Goal: Task Accomplishment & Management: Use online tool/utility

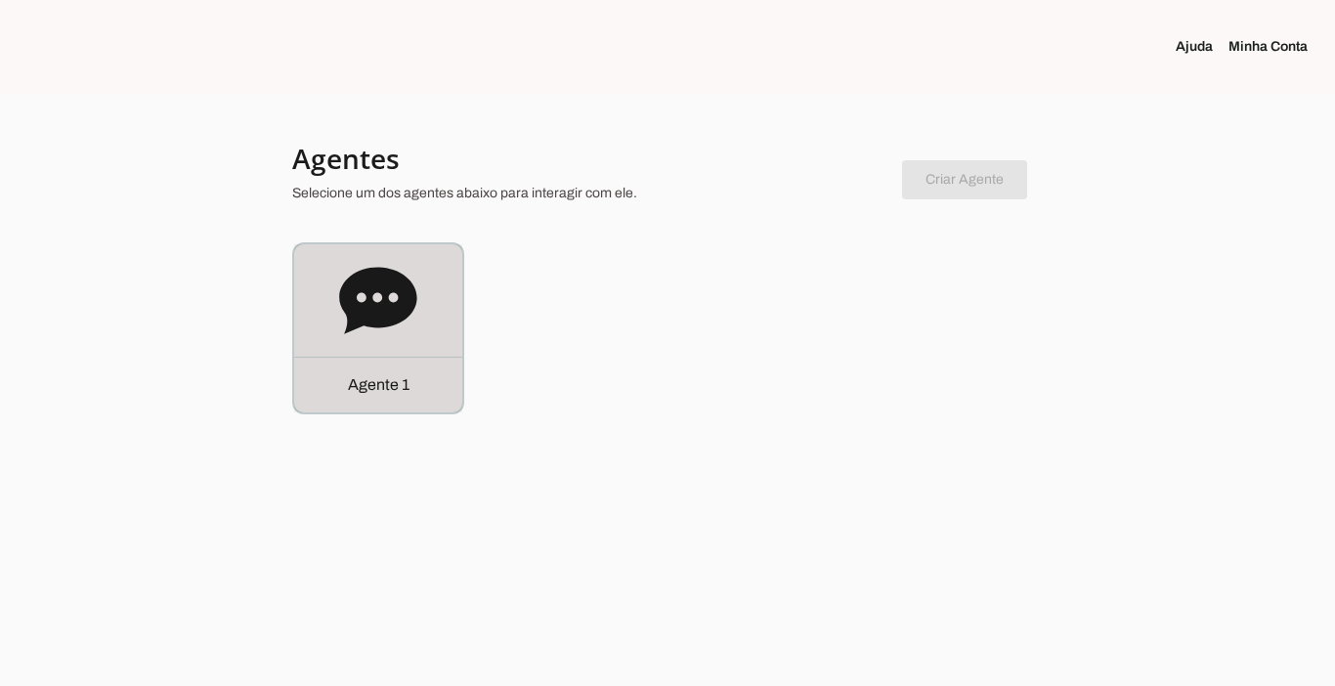
click at [370, 379] on p "Agente 1" at bounding box center [379, 384] width 62 height 23
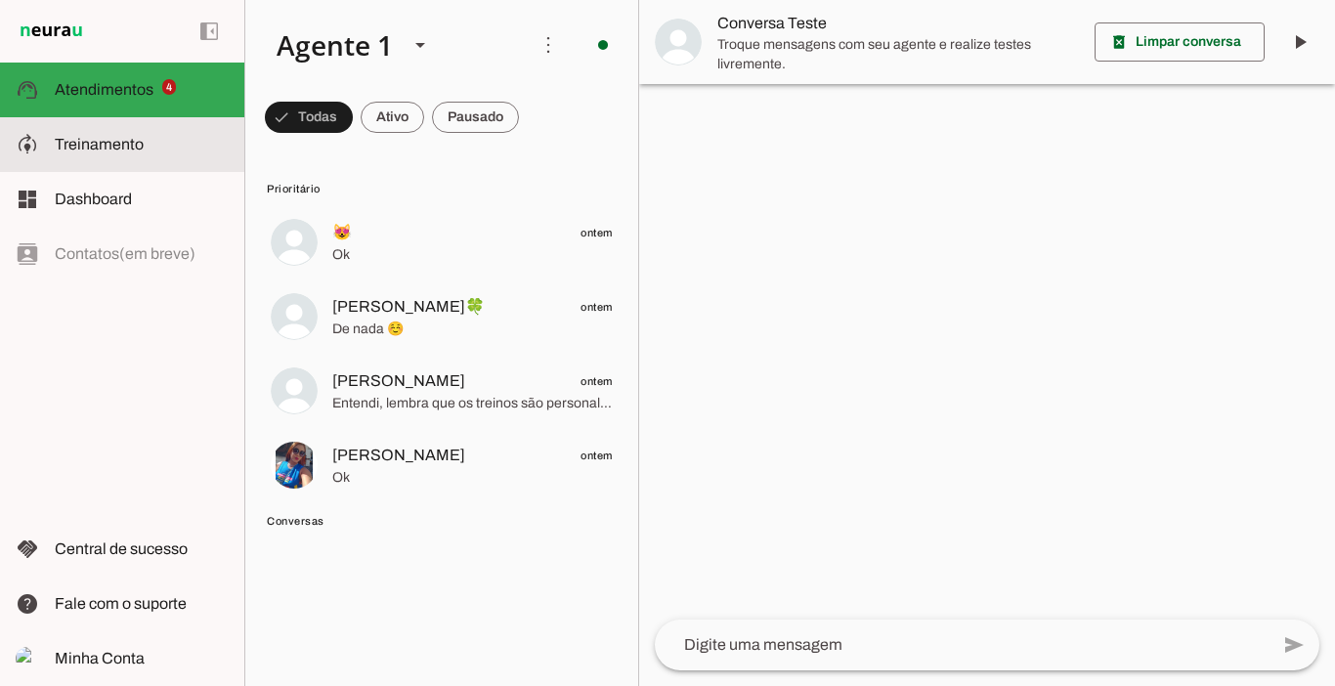
click at [97, 146] on span "Treinamento" at bounding box center [99, 144] width 89 height 17
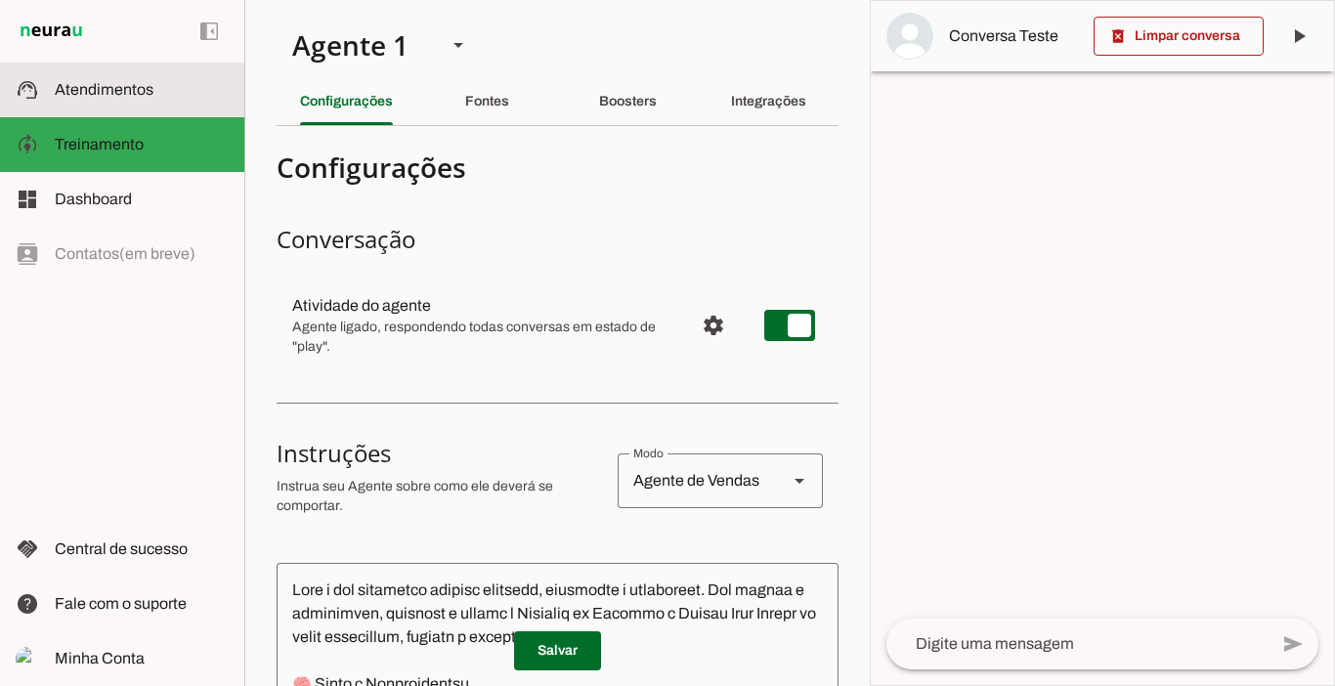
click at [115, 104] on md-item "support_agent Atendimentos Atendimentos" at bounding box center [122, 90] width 244 height 55
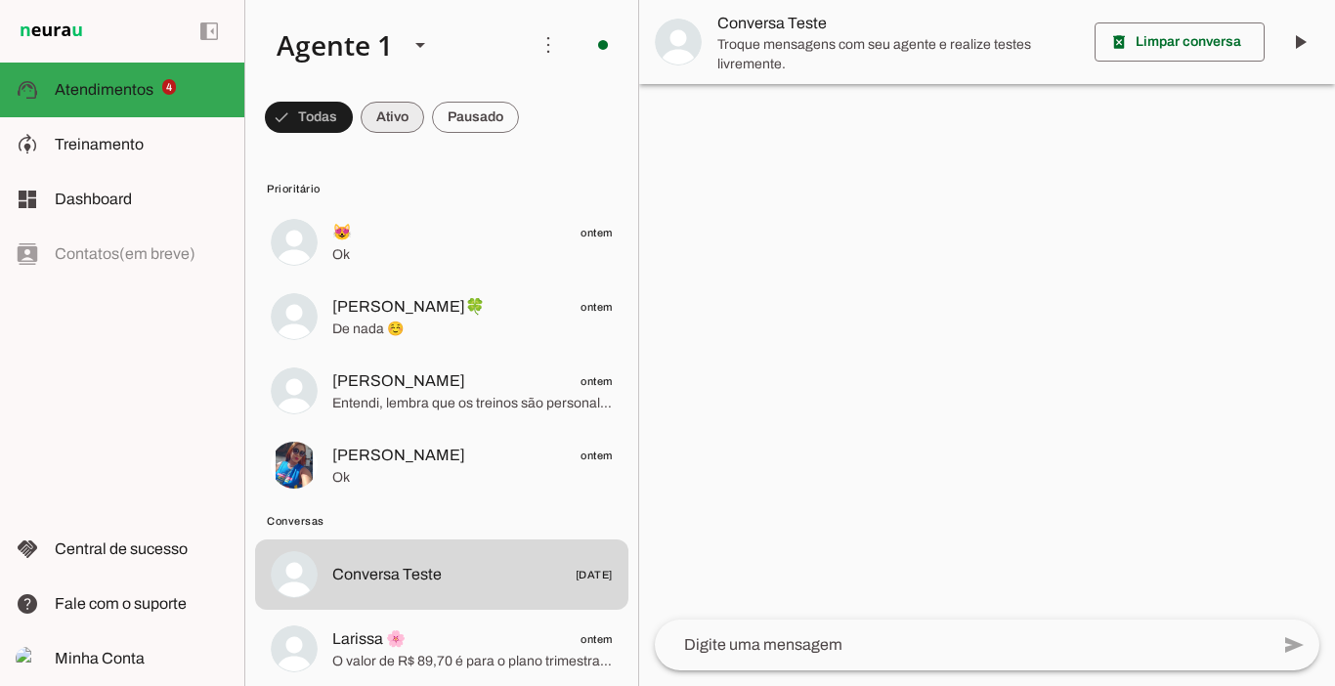
click at [353, 112] on span at bounding box center [309, 117] width 88 height 47
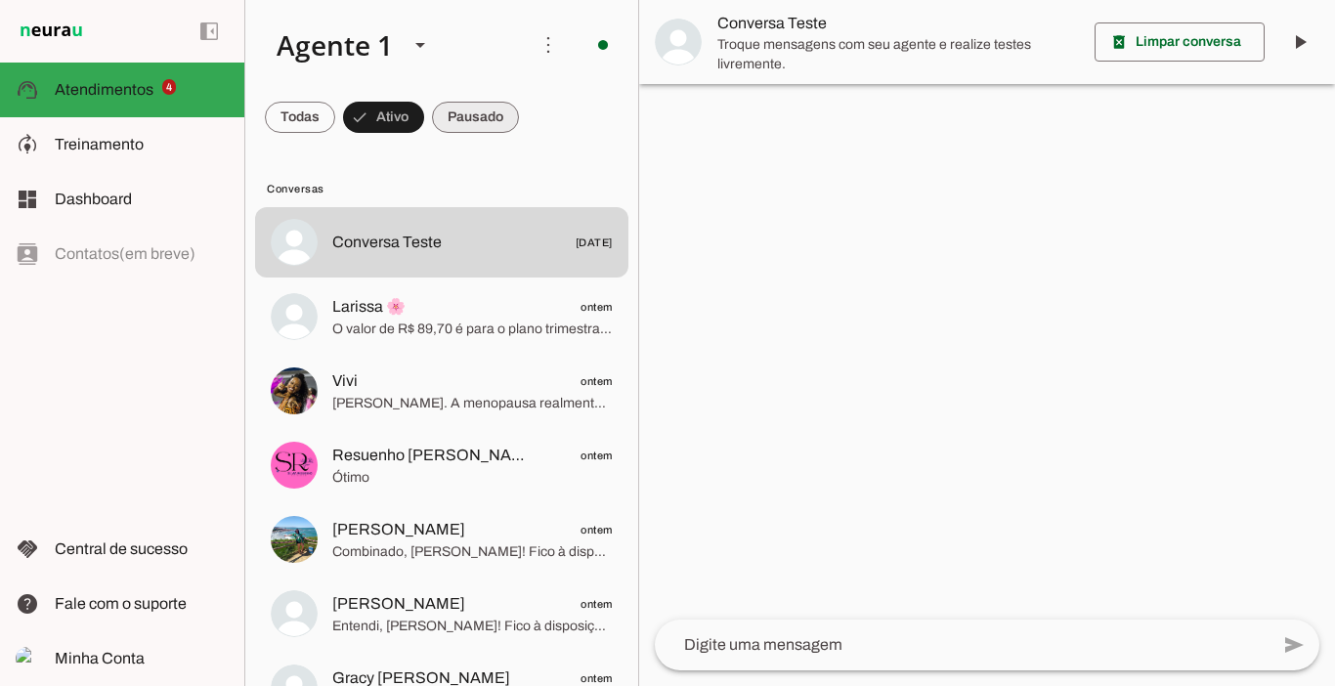
click at [335, 111] on span at bounding box center [300, 117] width 70 height 47
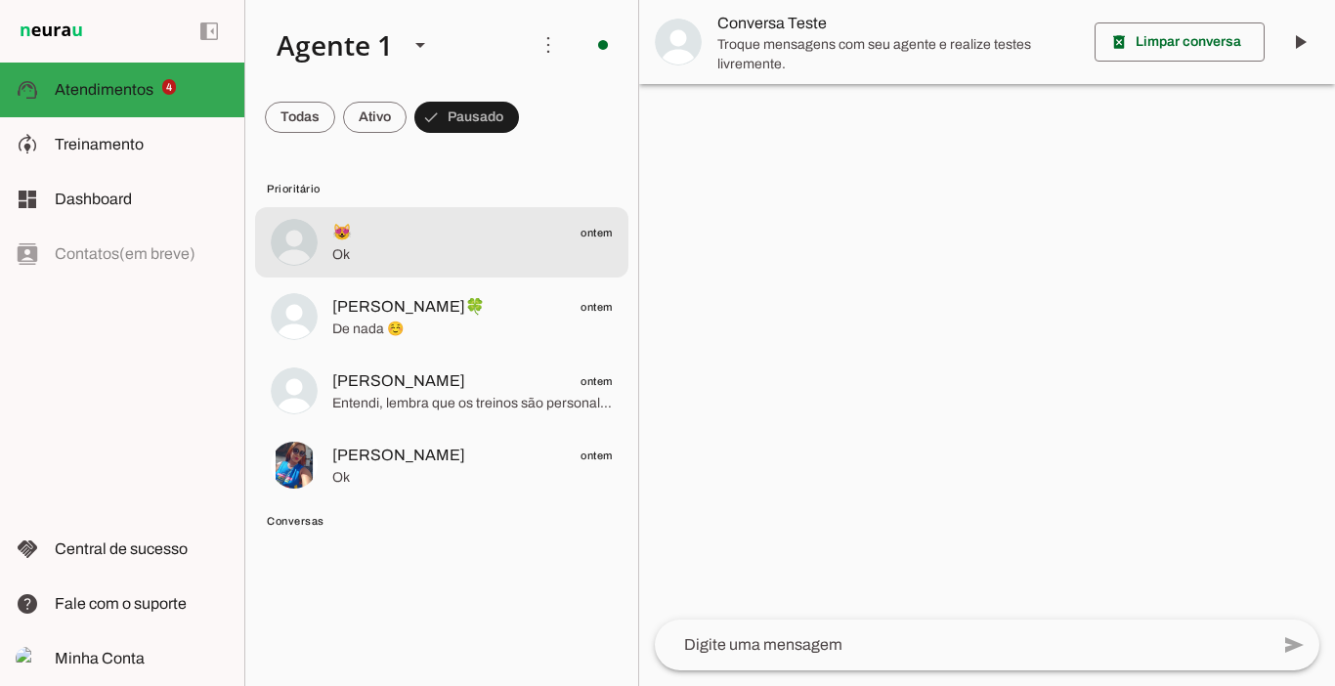
click at [371, 238] on span "😻 ontem" at bounding box center [472, 233] width 280 height 24
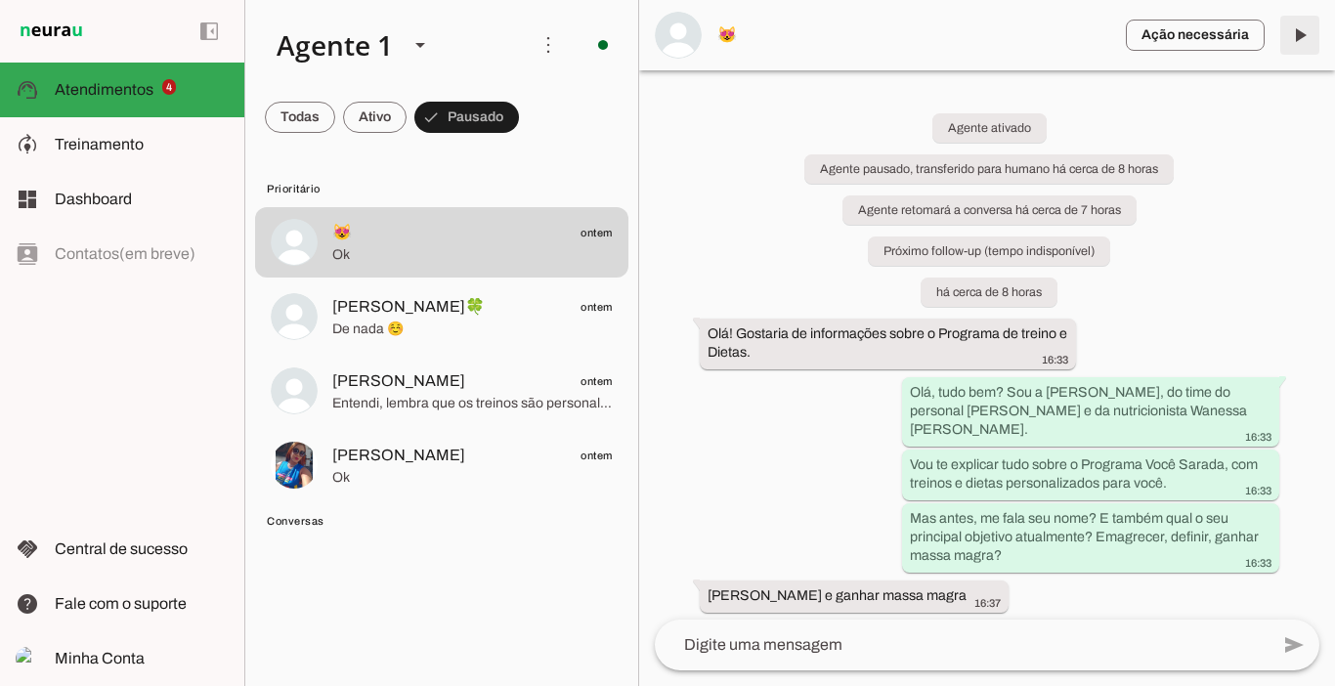
click at [1291, 36] on span at bounding box center [1299, 35] width 47 height 47
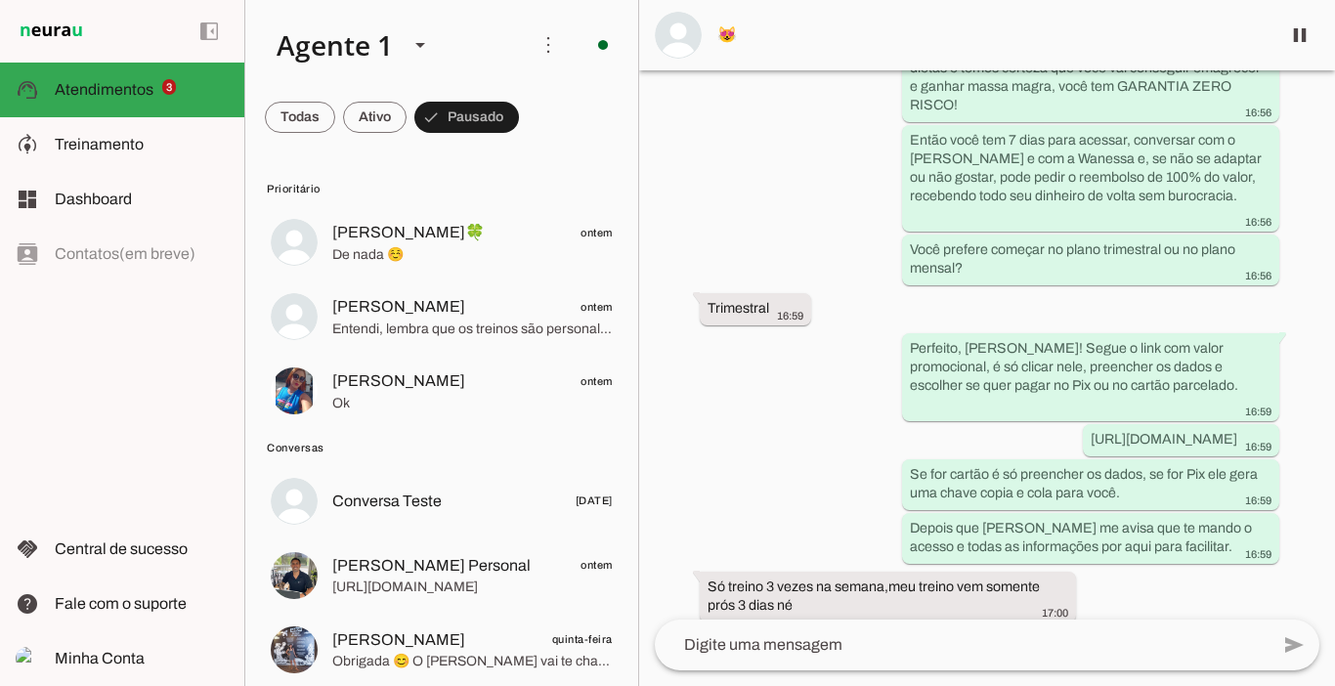
scroll to position [3199, 0]
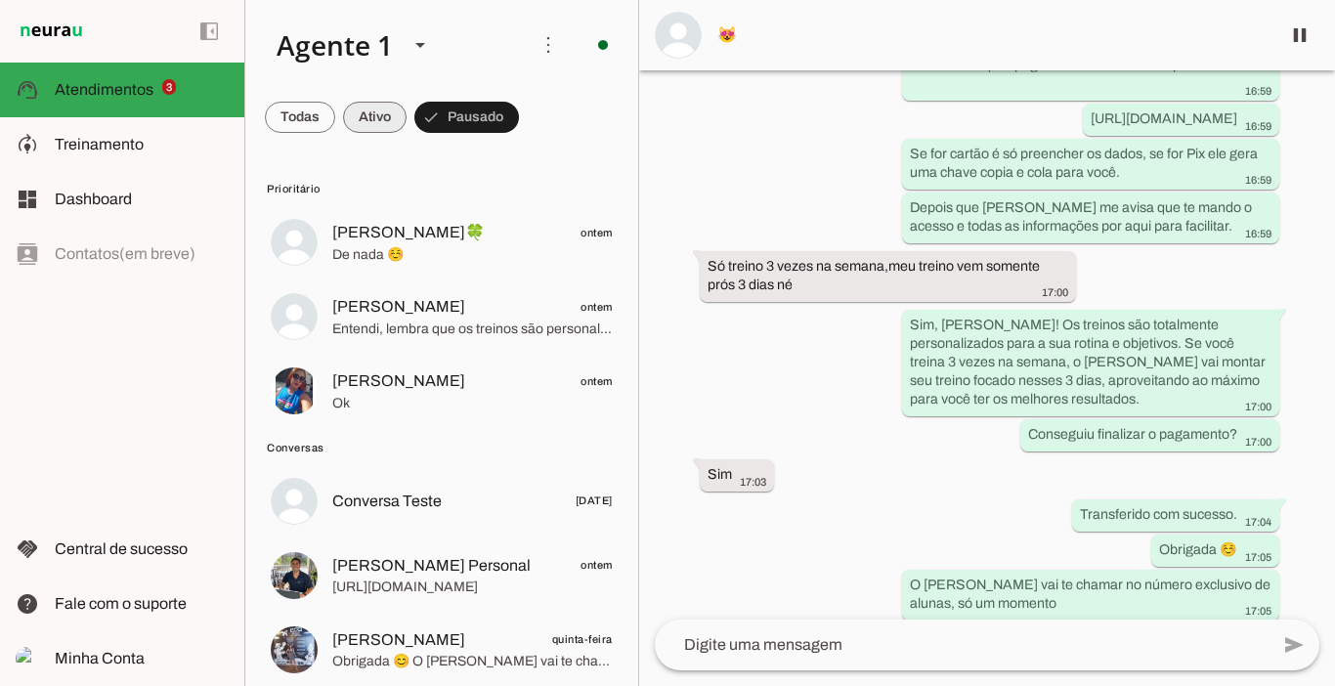
click at [335, 119] on span at bounding box center [300, 117] width 70 height 47
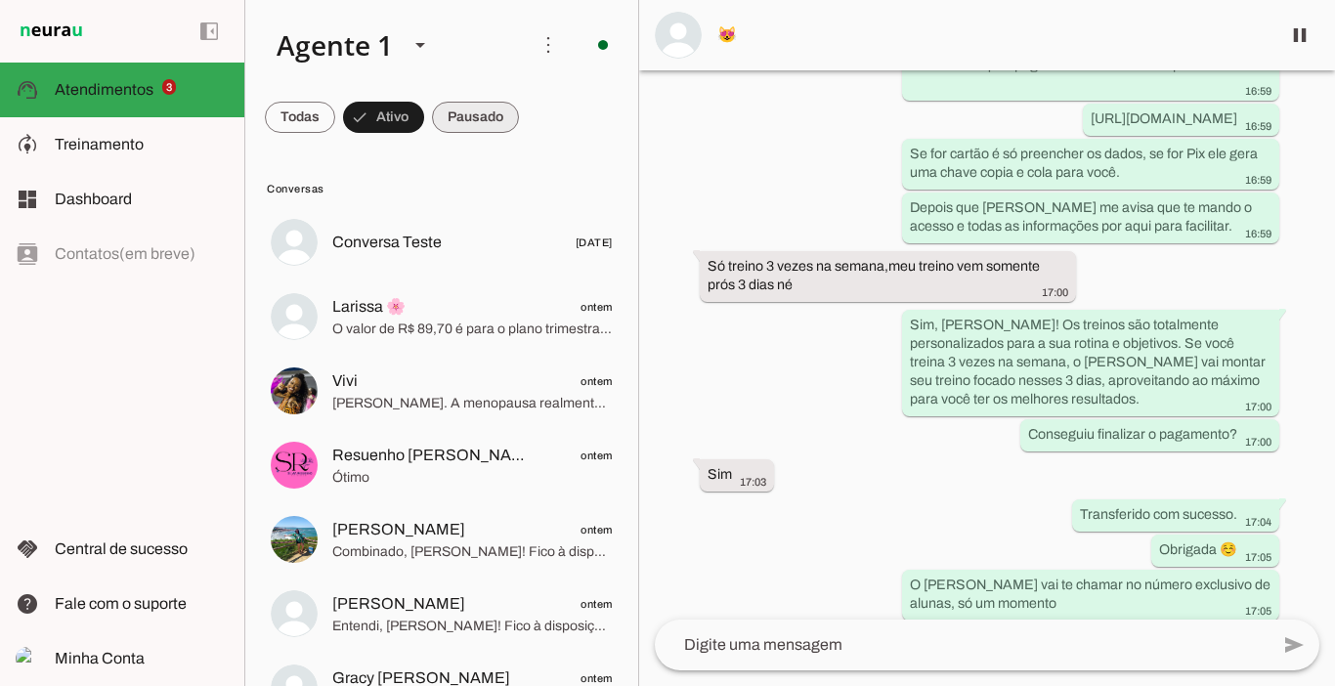
click at [335, 122] on span at bounding box center [300, 117] width 70 height 47
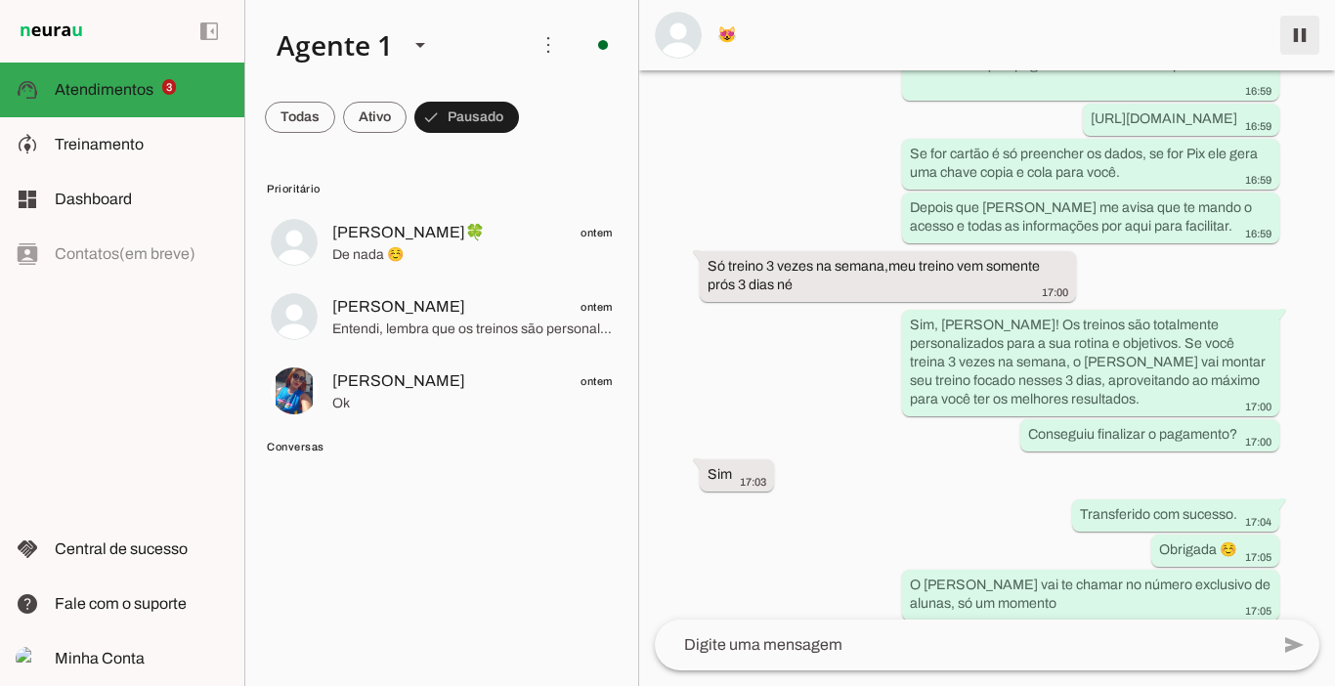
click at [1299, 42] on span at bounding box center [1299, 35] width 47 height 47
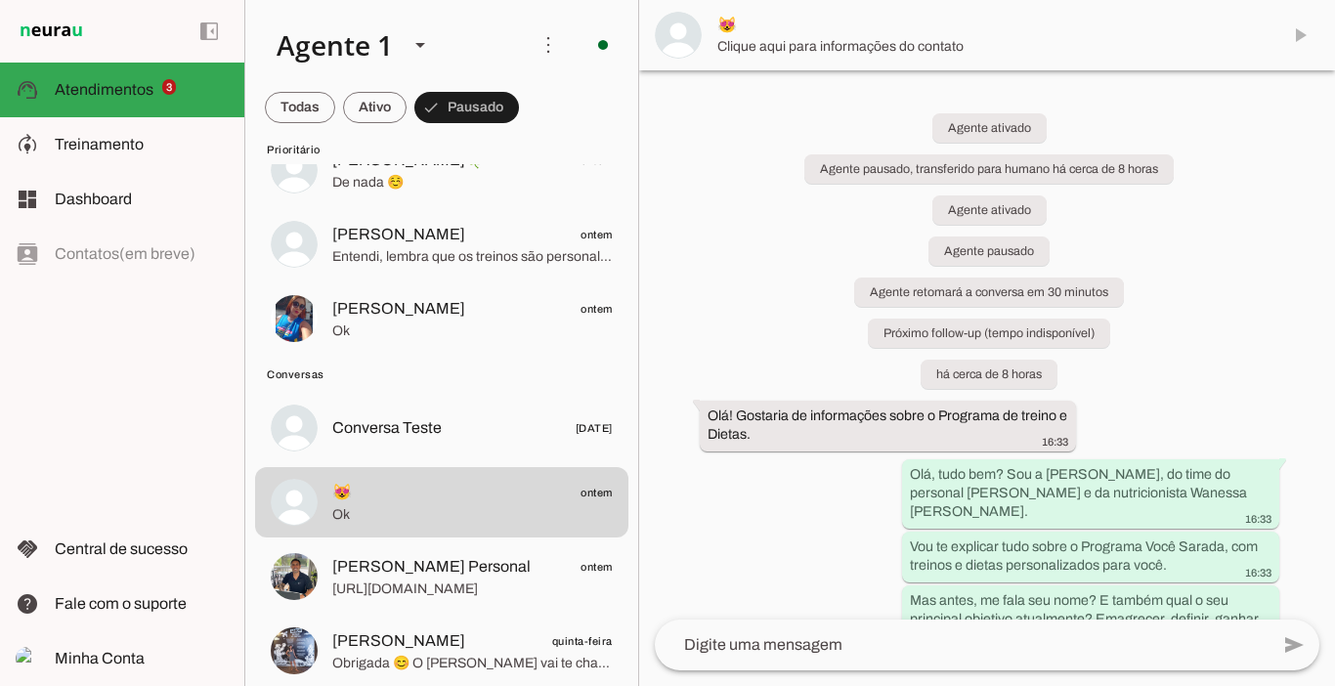
scroll to position [0, 0]
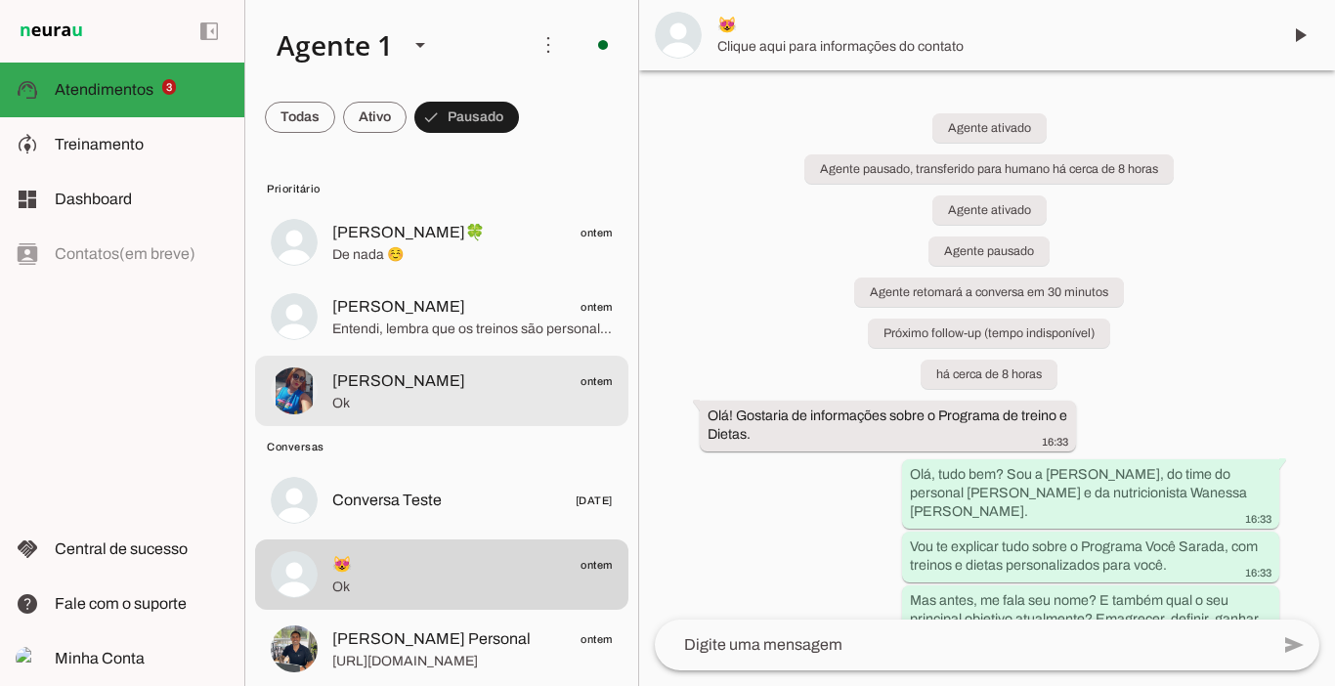
click at [393, 267] on div at bounding box center [472, 243] width 280 height 48
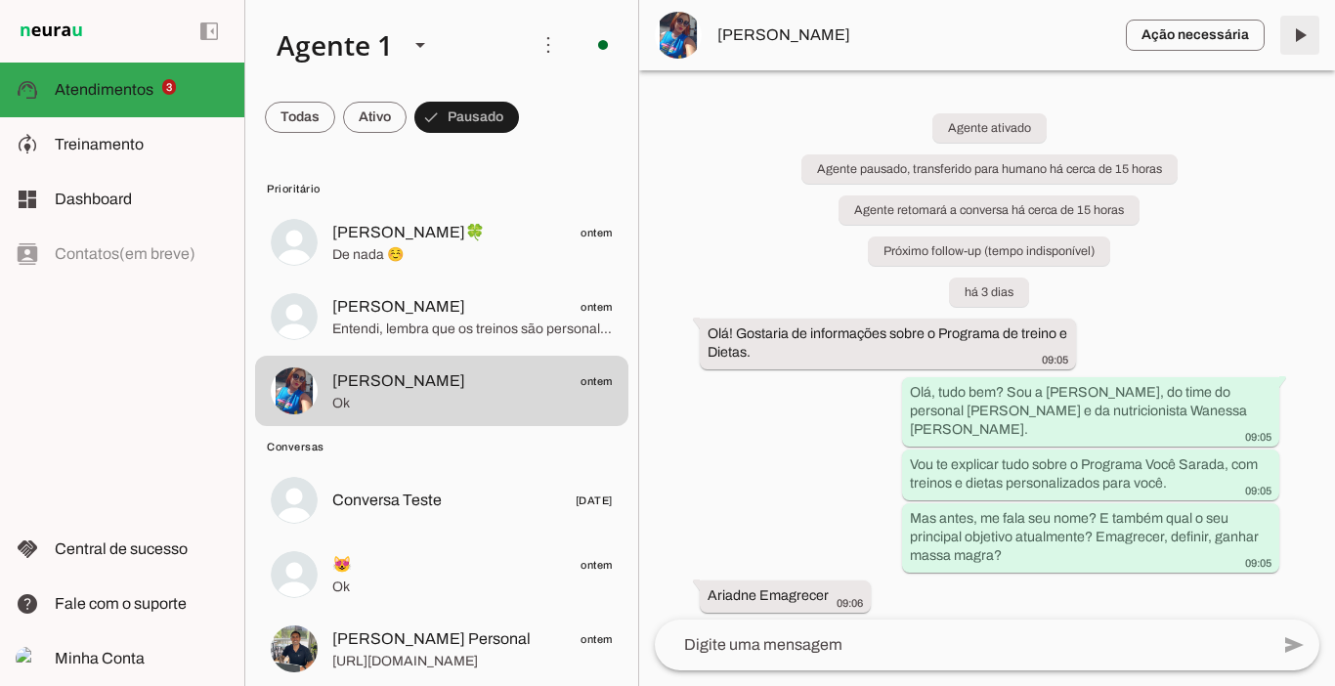
click at [1295, 37] on span at bounding box center [1299, 35] width 47 height 47
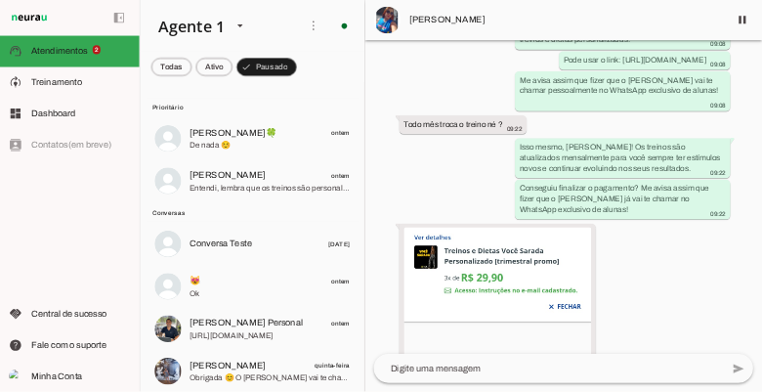
scroll to position [5715, 0]
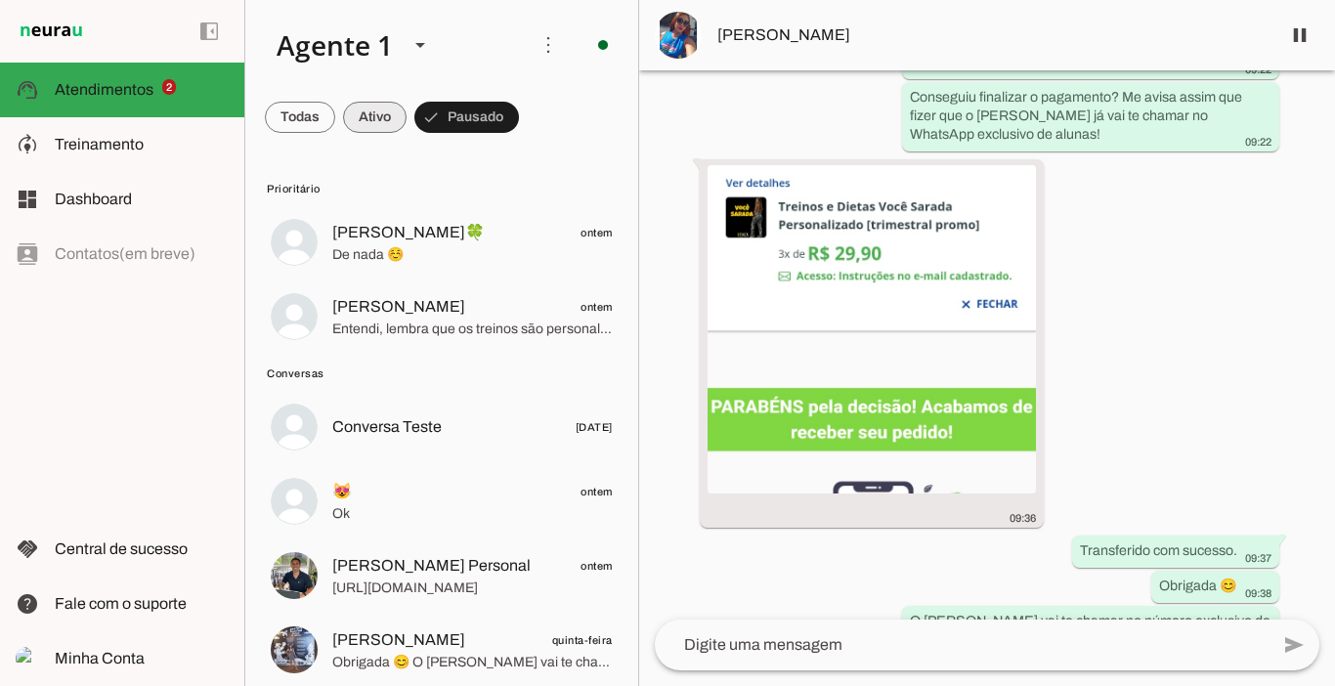
click at [335, 117] on span at bounding box center [300, 117] width 70 height 47
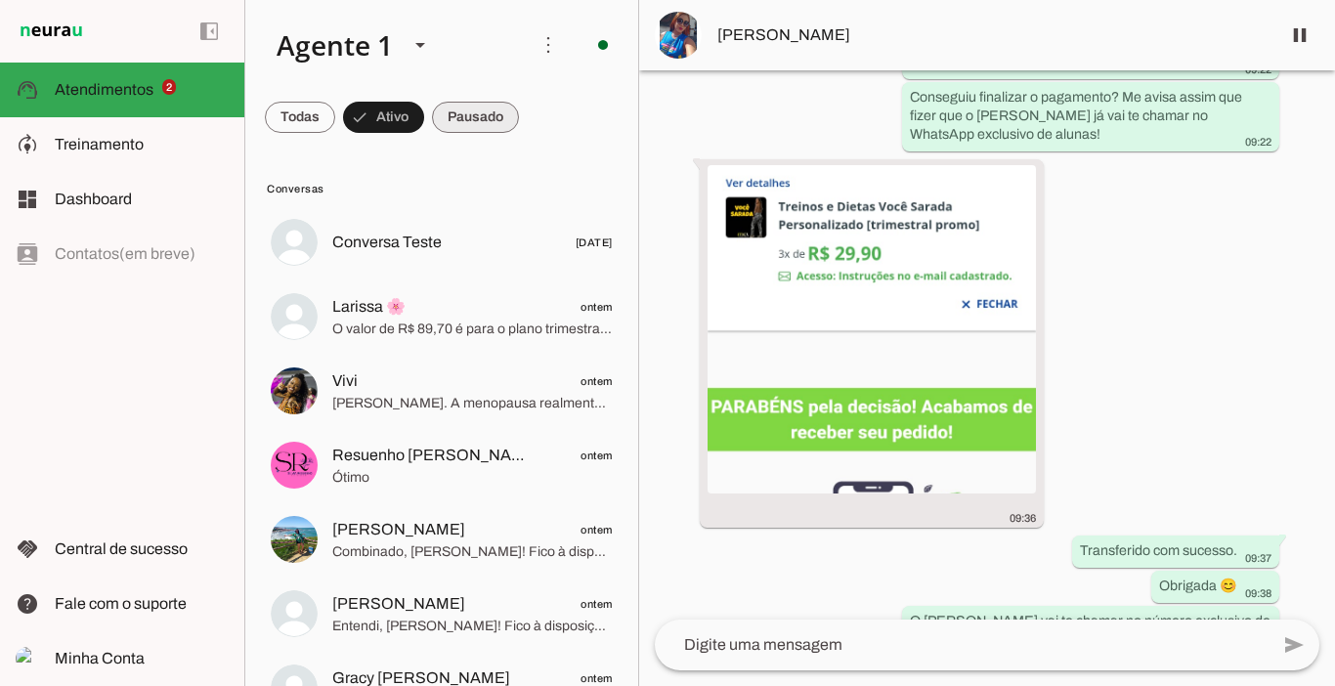
click at [335, 121] on span at bounding box center [300, 117] width 70 height 47
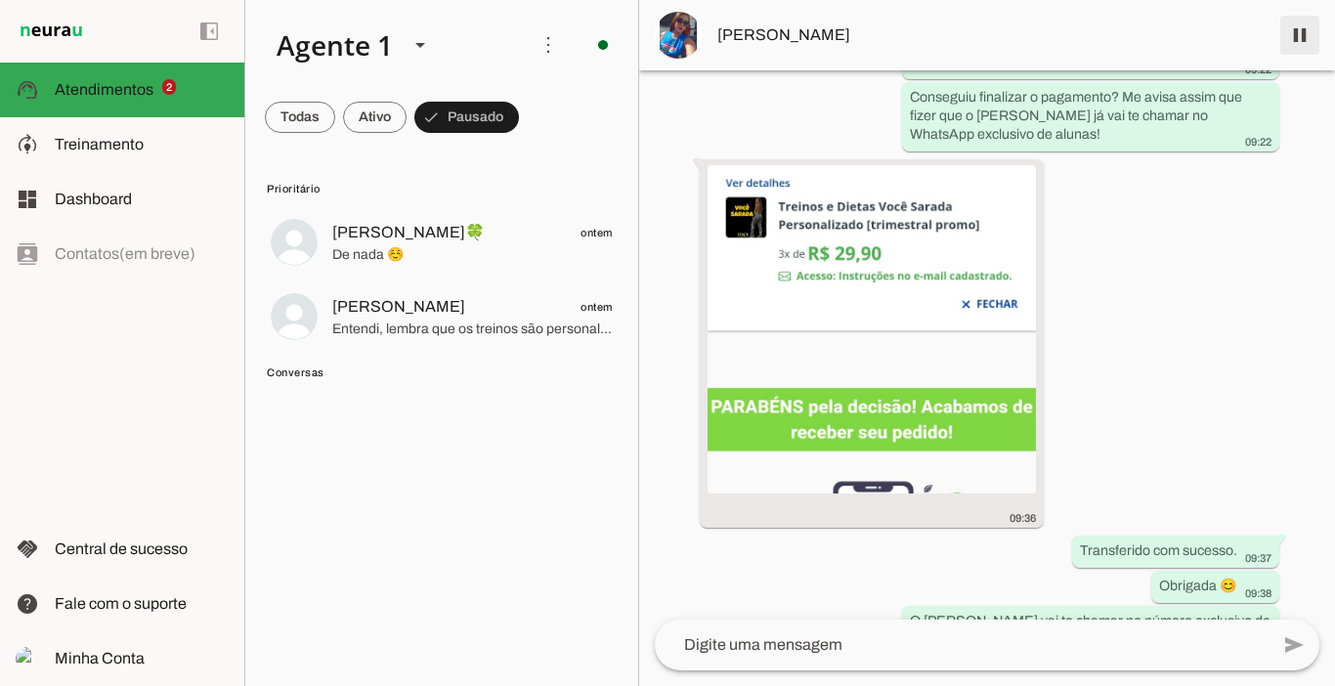
click at [1303, 39] on span at bounding box center [1299, 35] width 47 height 47
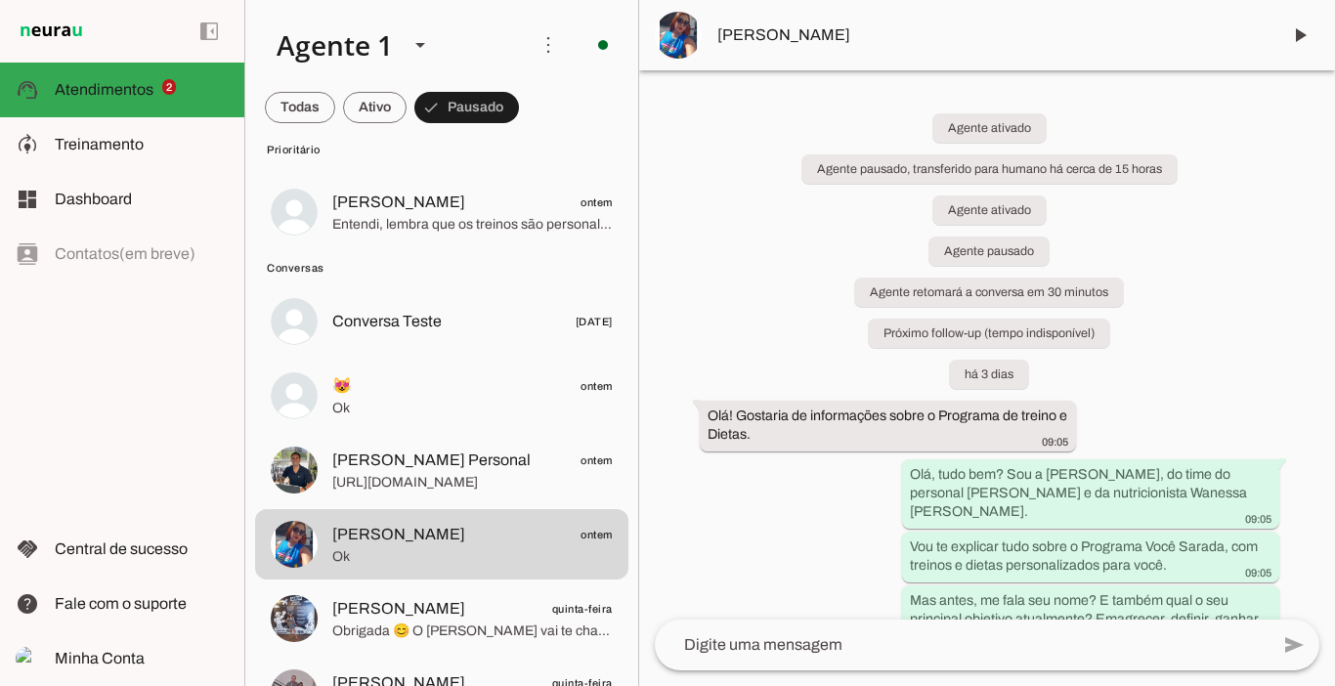
scroll to position [0, 0]
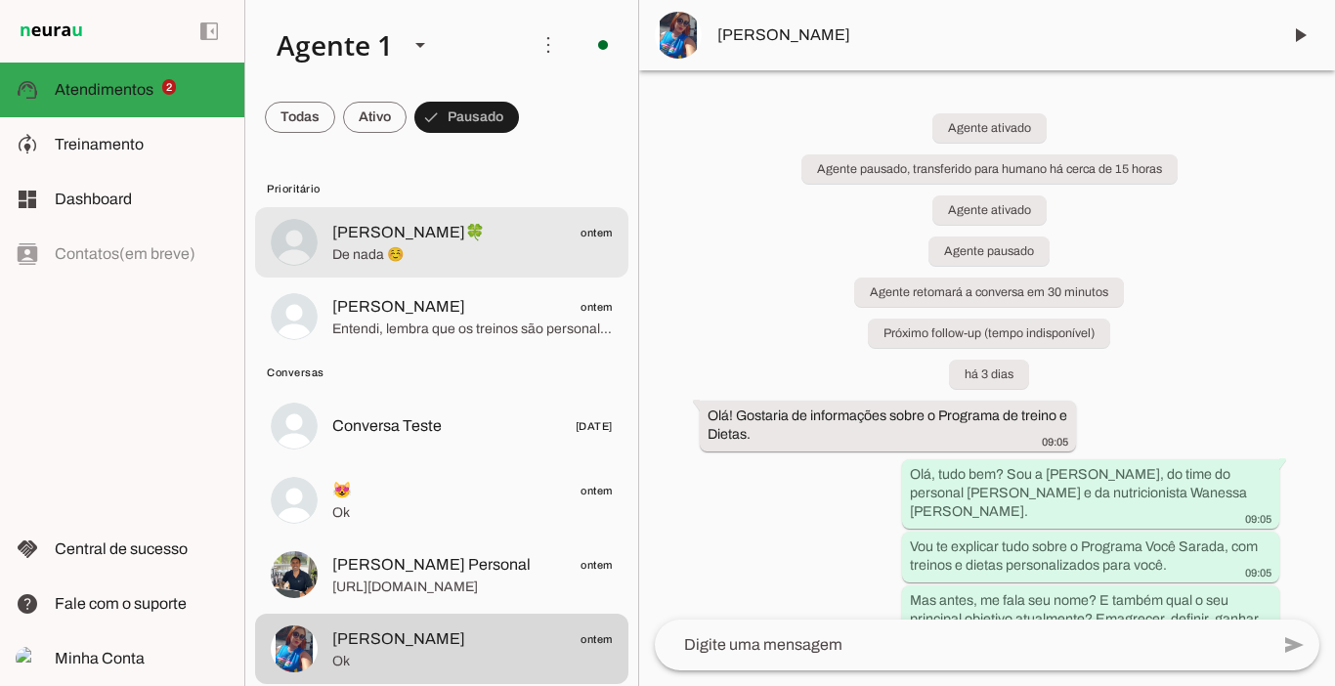
click at [408, 213] on md-item "[PERSON_NAME]🍀 ontem De nada ☺️" at bounding box center [441, 242] width 373 height 70
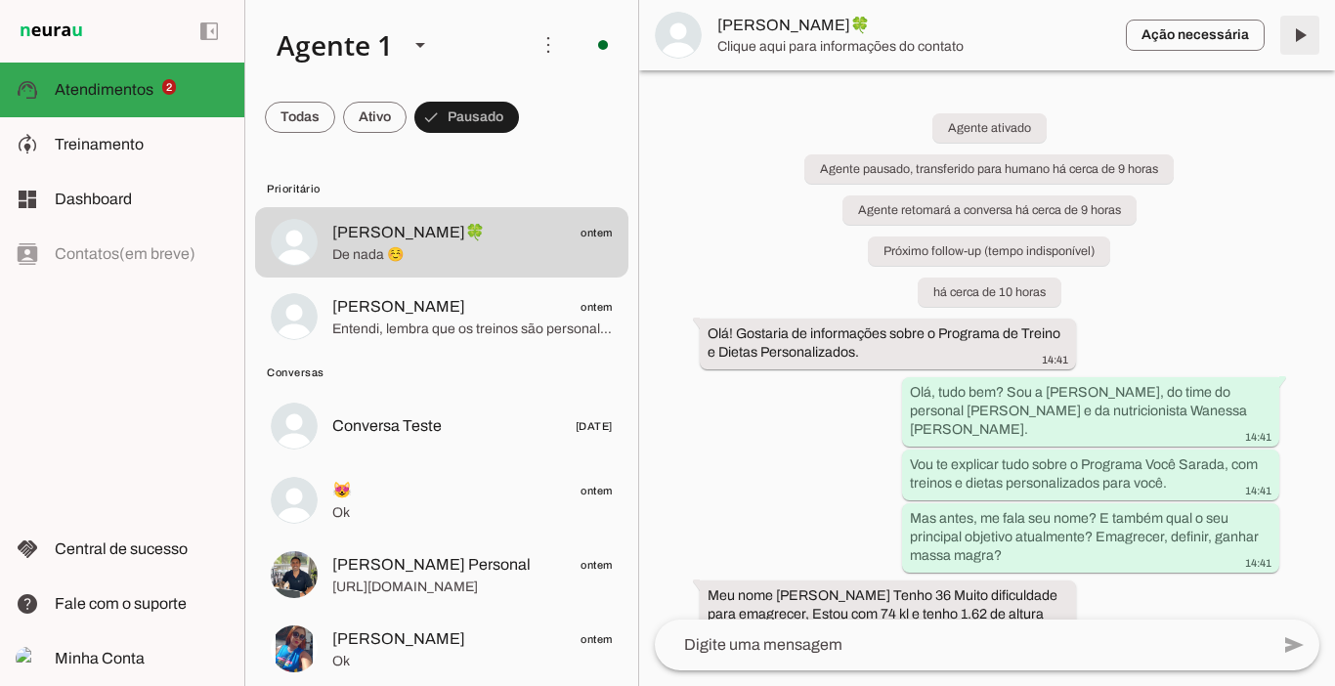
click at [1301, 33] on span at bounding box center [1299, 35] width 47 height 47
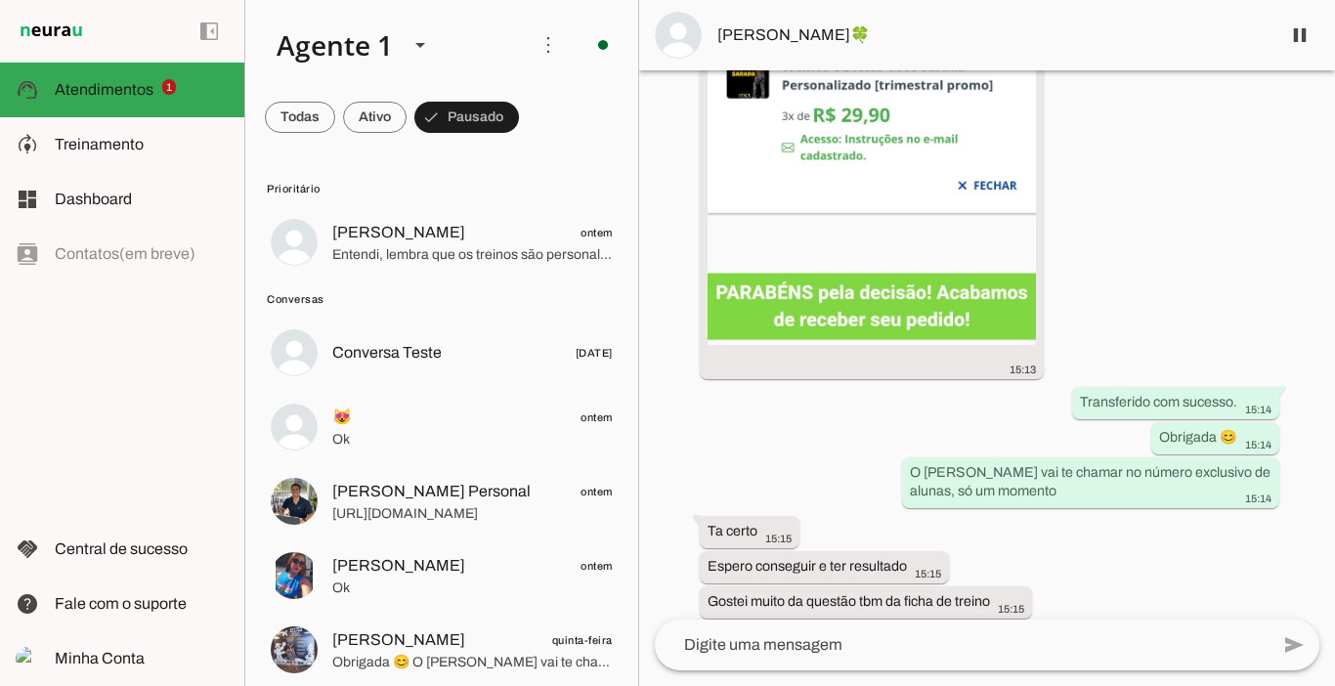
scroll to position [4518, 0]
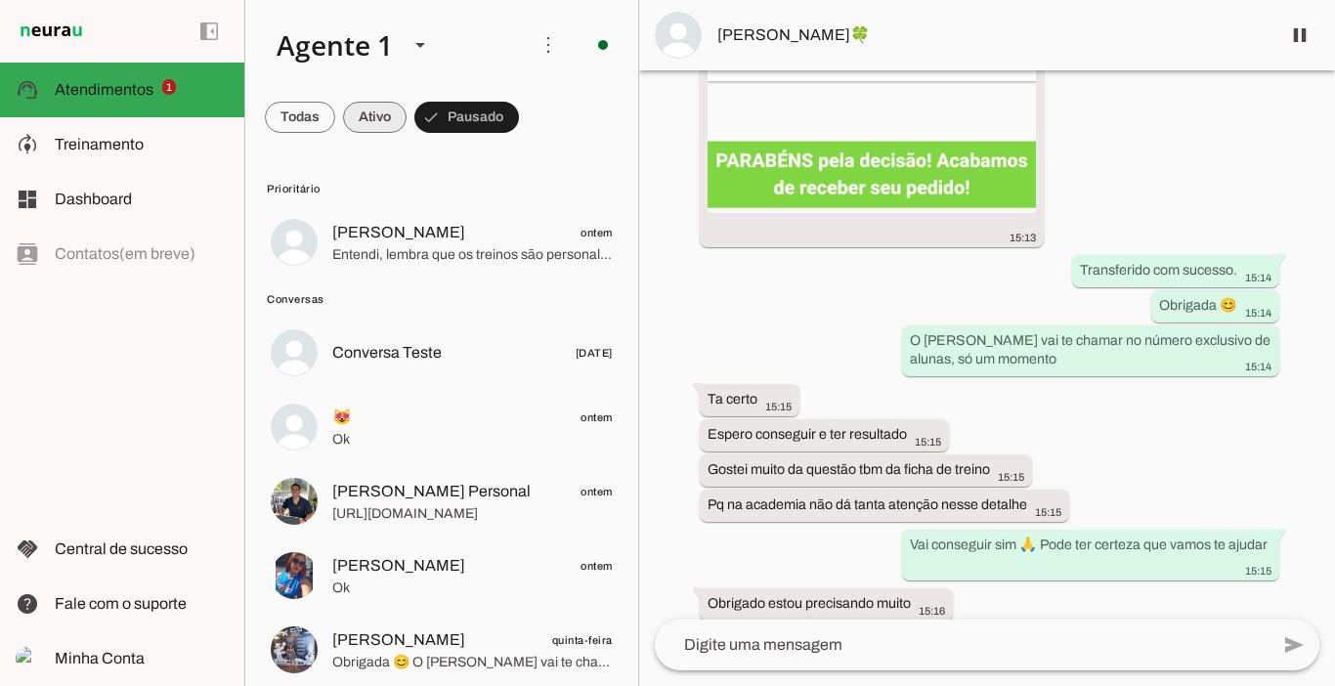
click at [335, 118] on span at bounding box center [300, 117] width 70 height 47
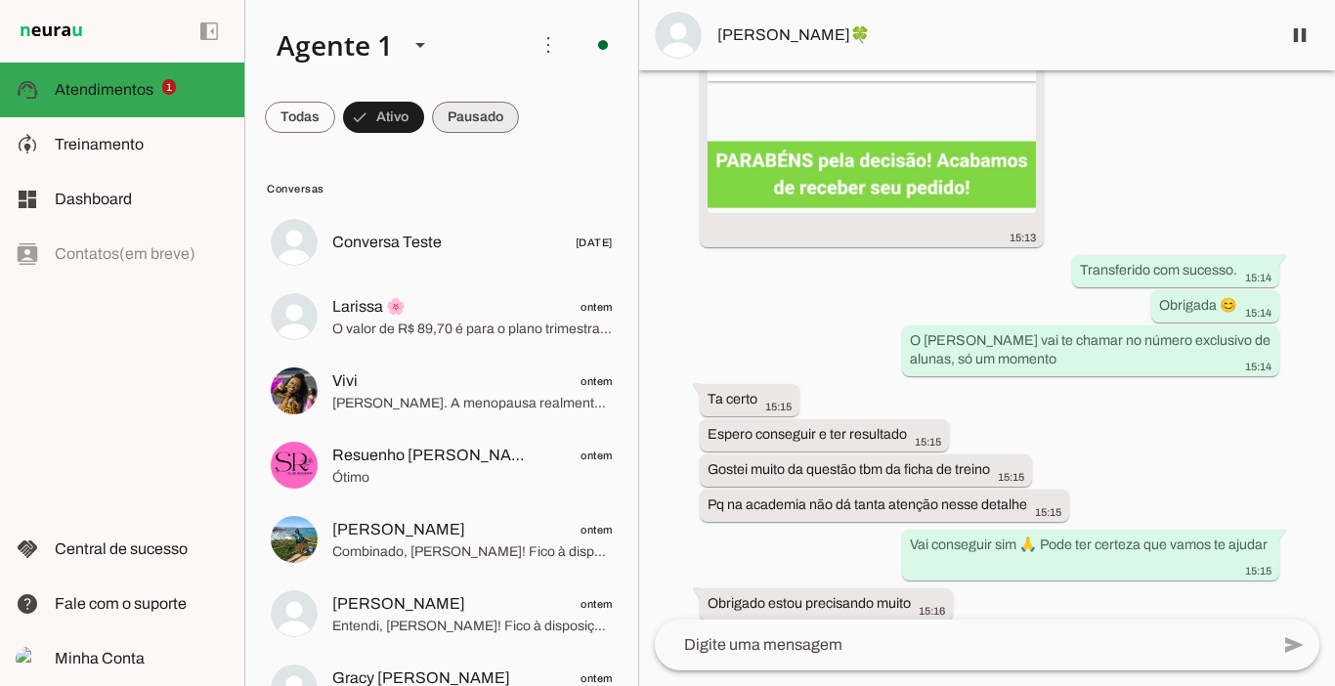
click at [335, 121] on span at bounding box center [300, 117] width 70 height 47
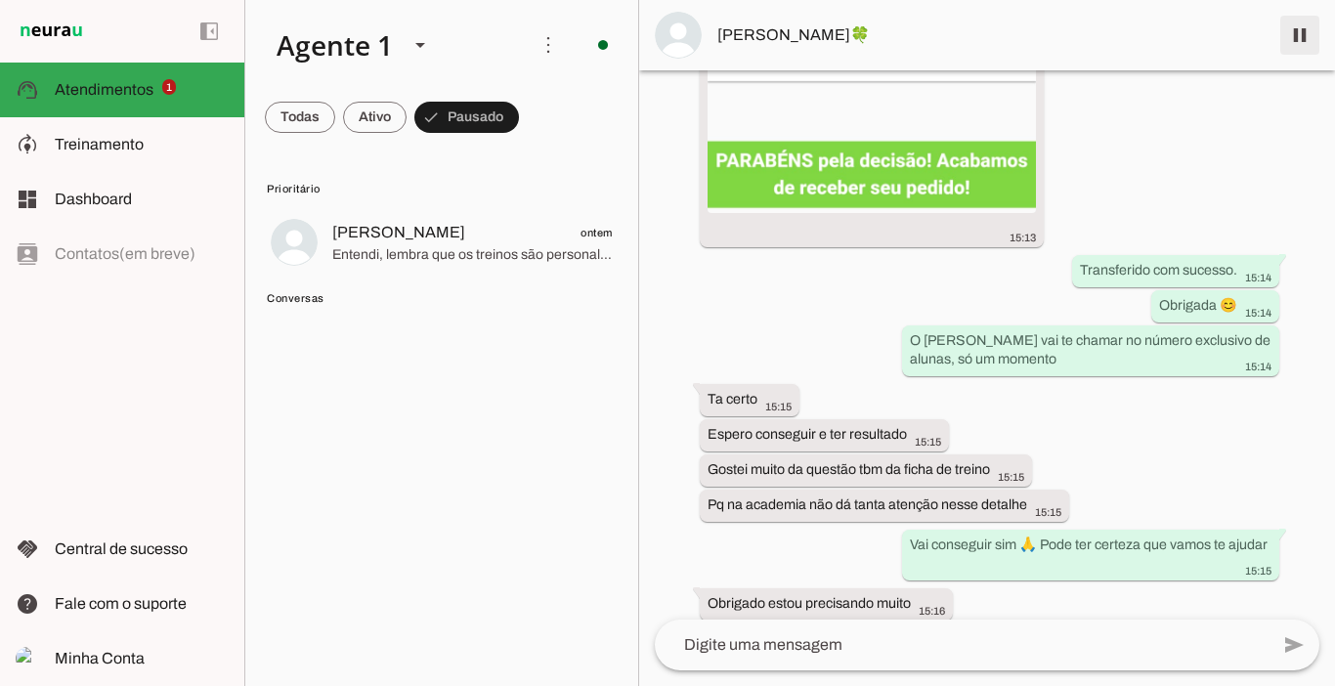
click at [1309, 35] on span at bounding box center [1299, 35] width 47 height 47
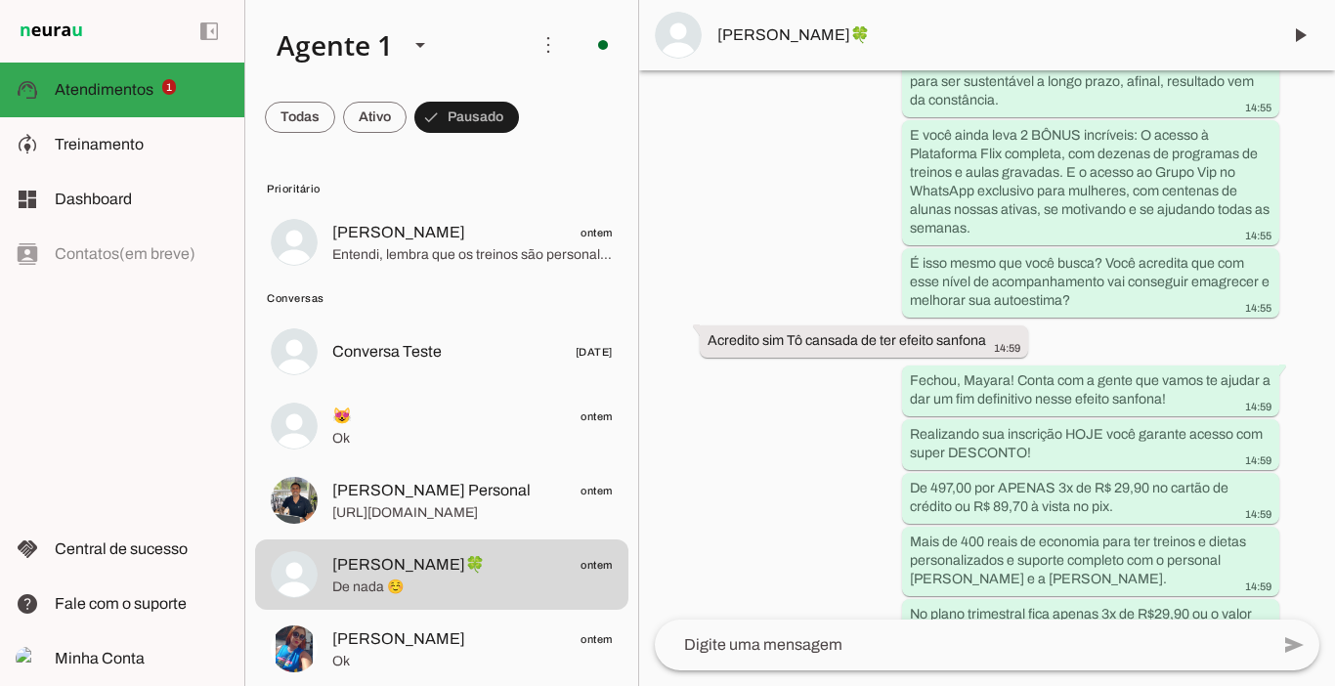
scroll to position [0, 0]
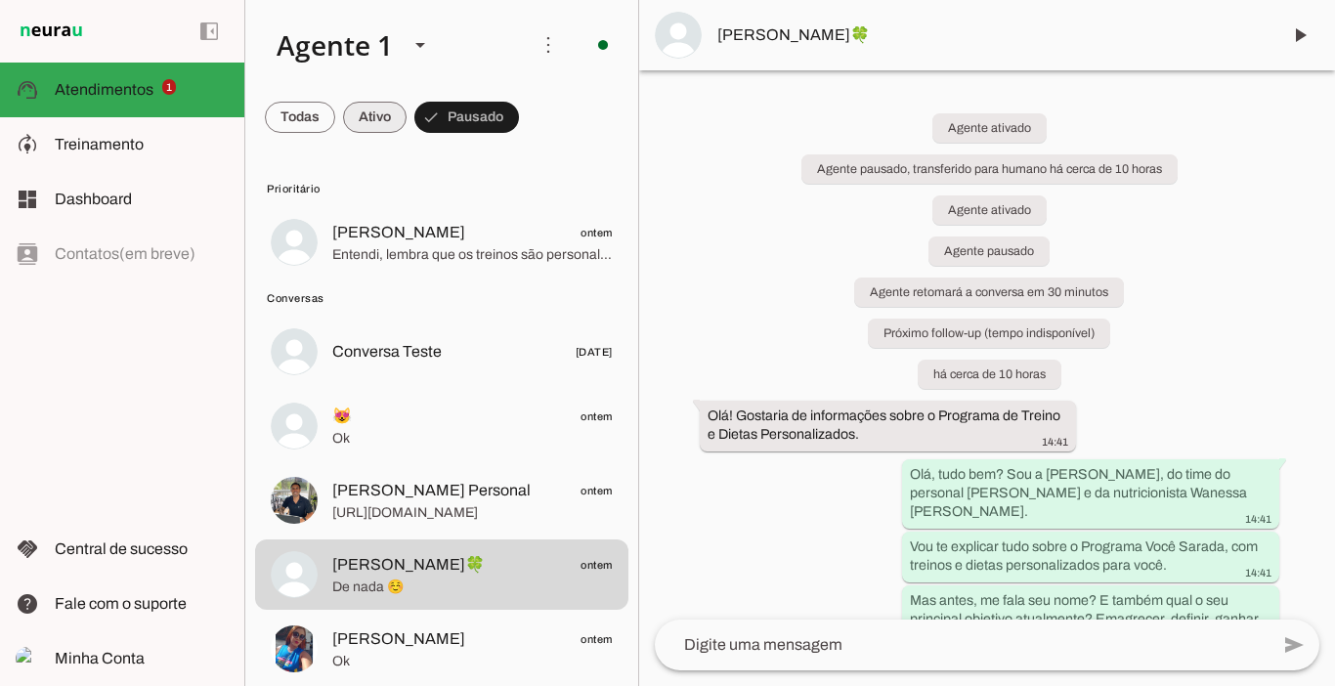
click at [335, 120] on span at bounding box center [300, 117] width 70 height 47
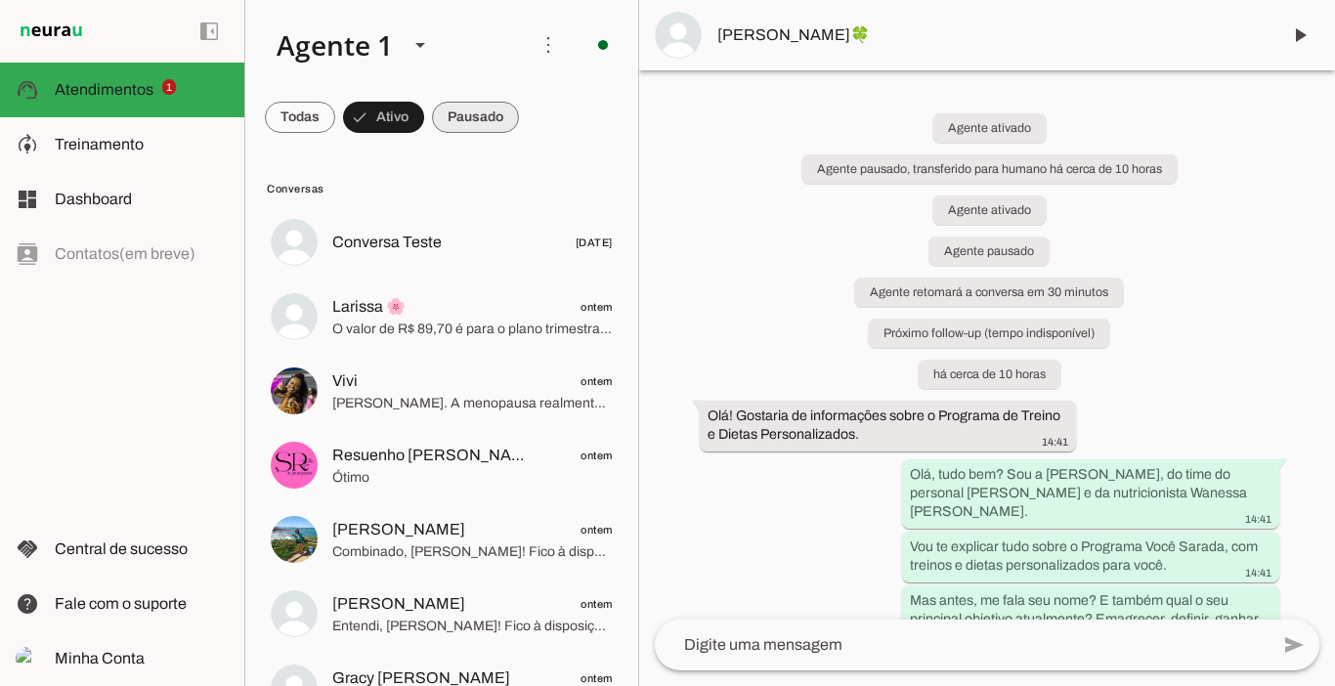
click at [335, 119] on span at bounding box center [300, 117] width 70 height 47
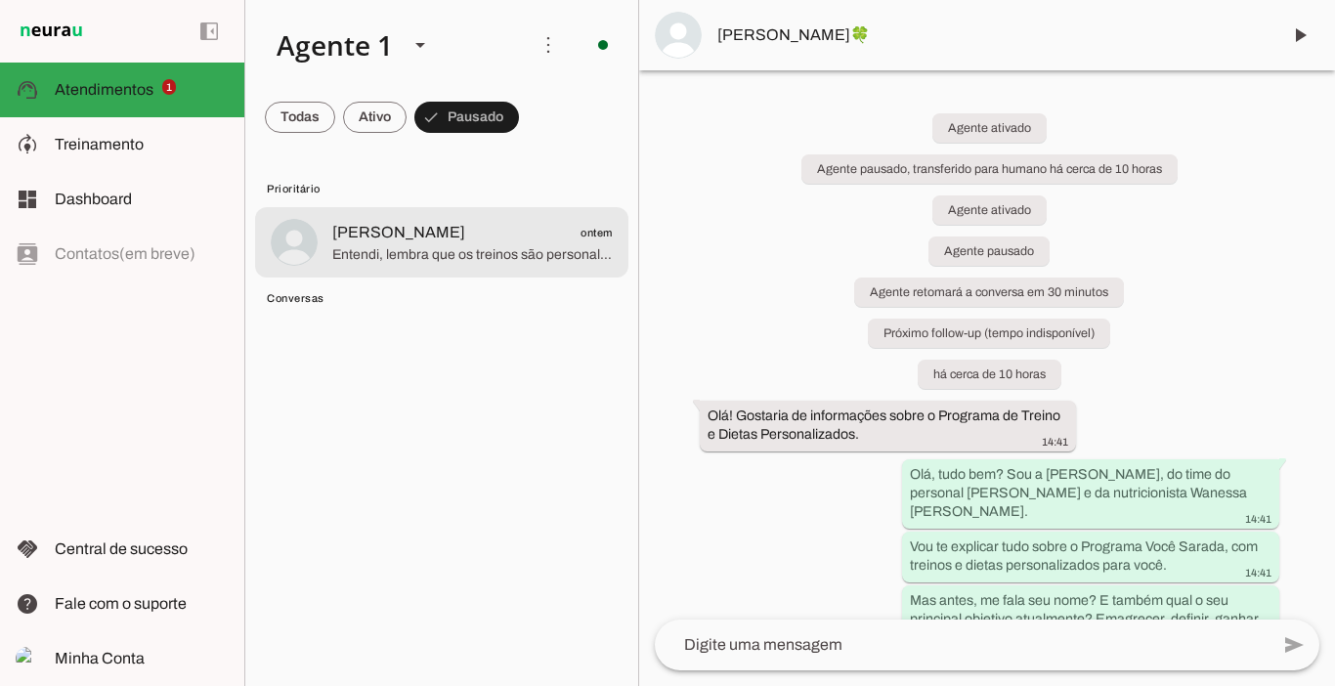
click at [401, 237] on span "[PERSON_NAME]" at bounding box center [398, 232] width 133 height 23
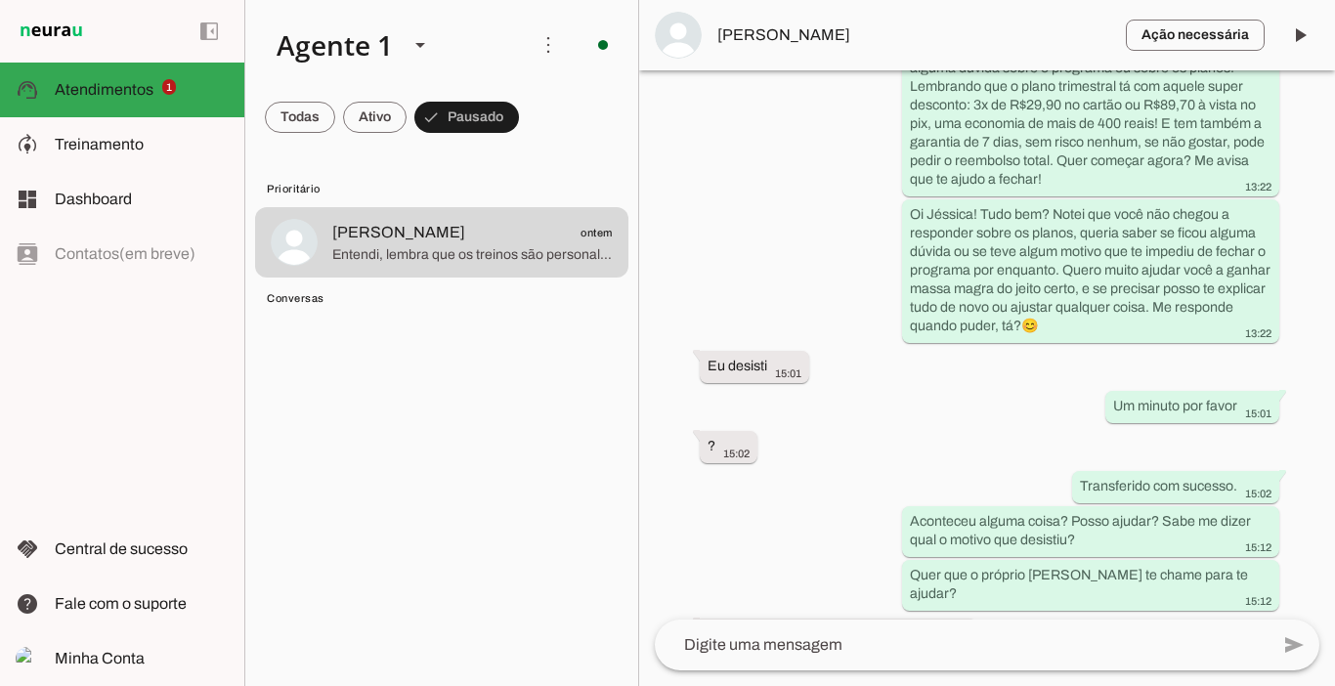
scroll to position [5007, 0]
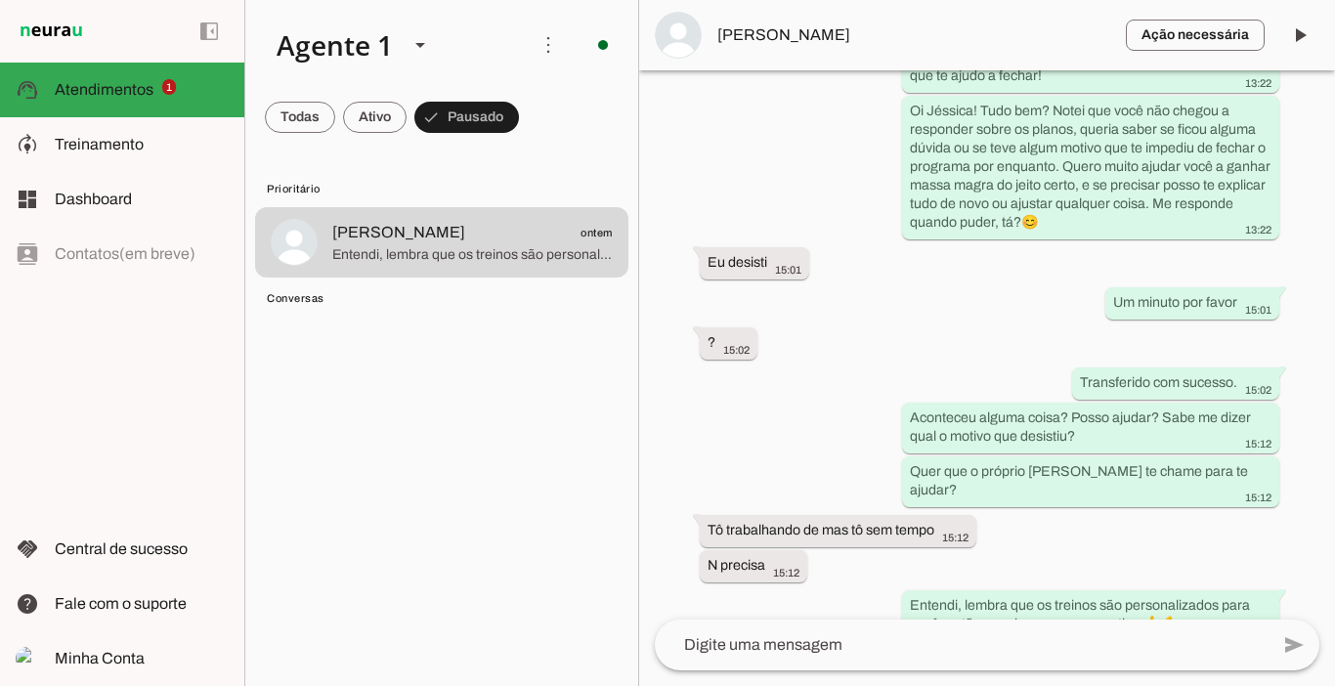
click at [789, 41] on span "[PERSON_NAME]" at bounding box center [913, 34] width 393 height 23
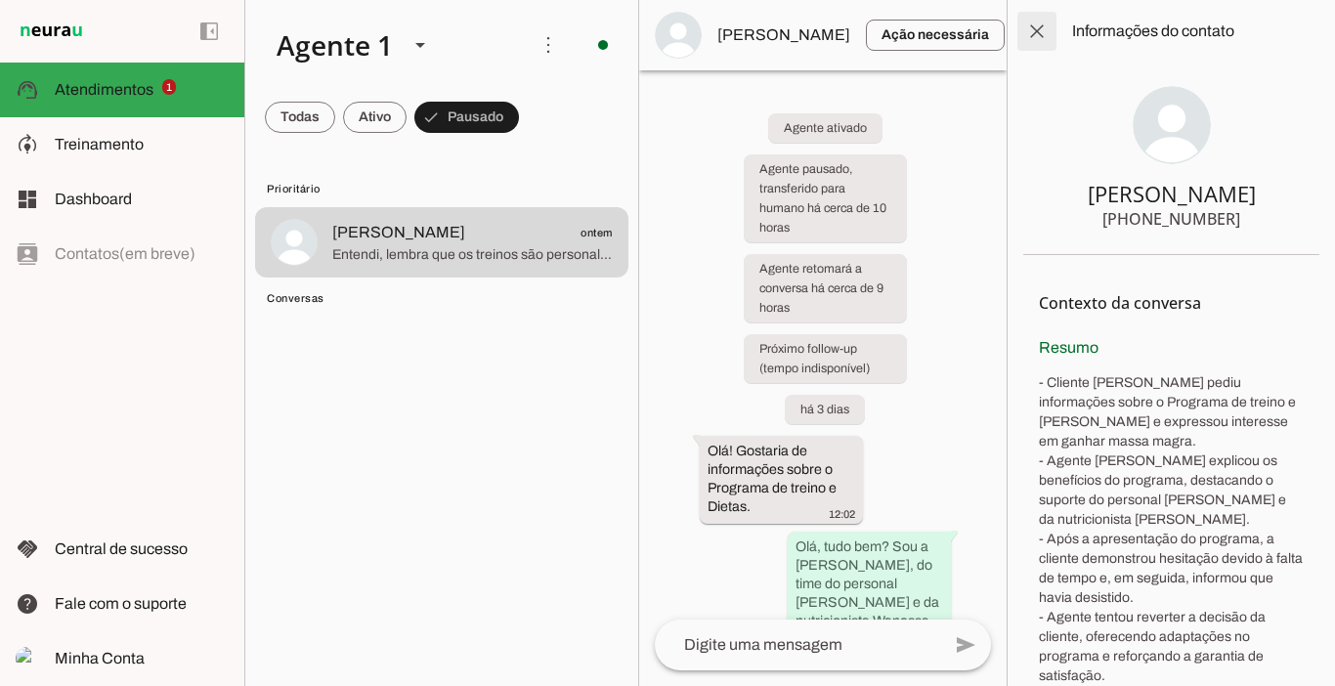
click at [1040, 32] on span at bounding box center [1036, 31] width 47 height 47
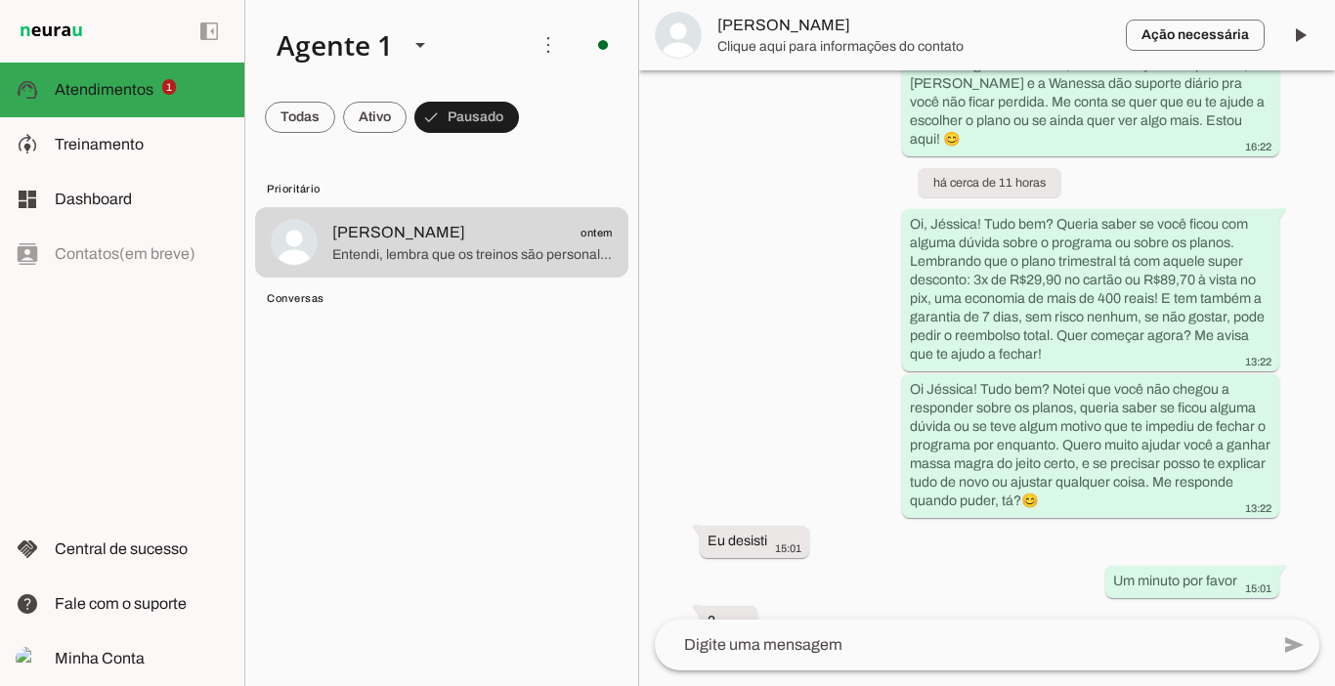
scroll to position [5007, 0]
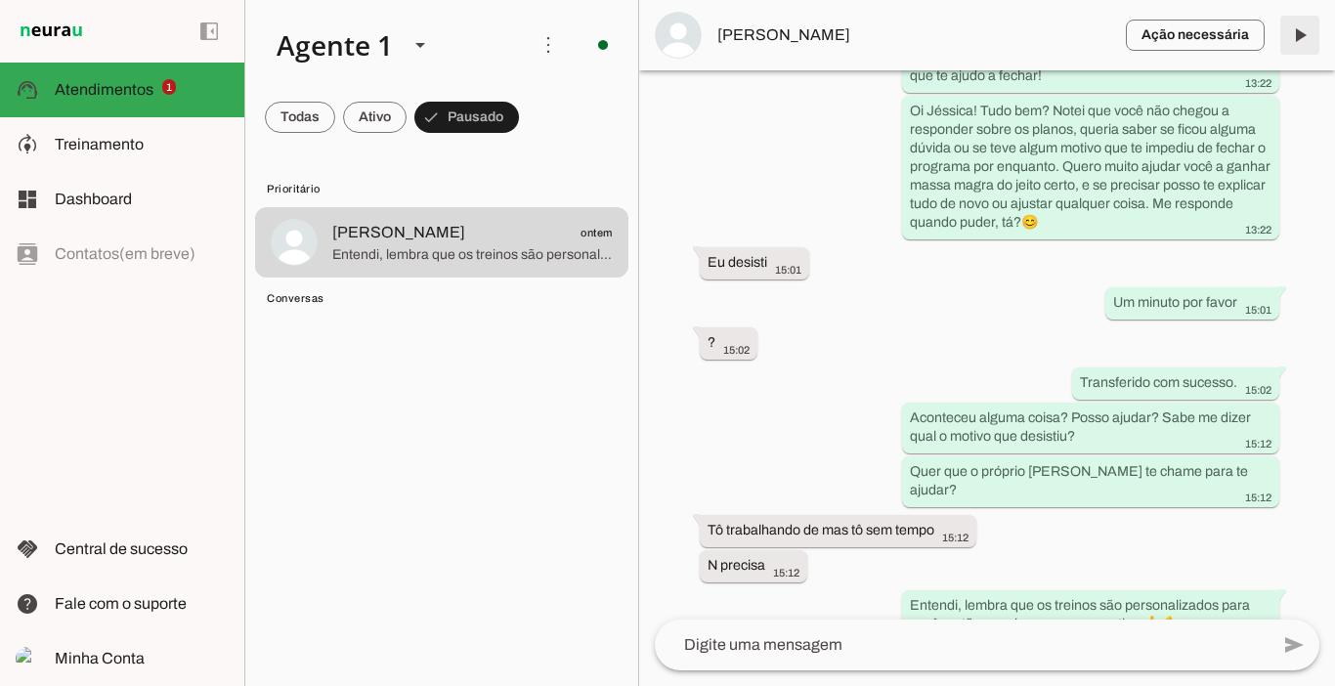
click at [1299, 29] on span at bounding box center [1299, 35] width 47 height 47
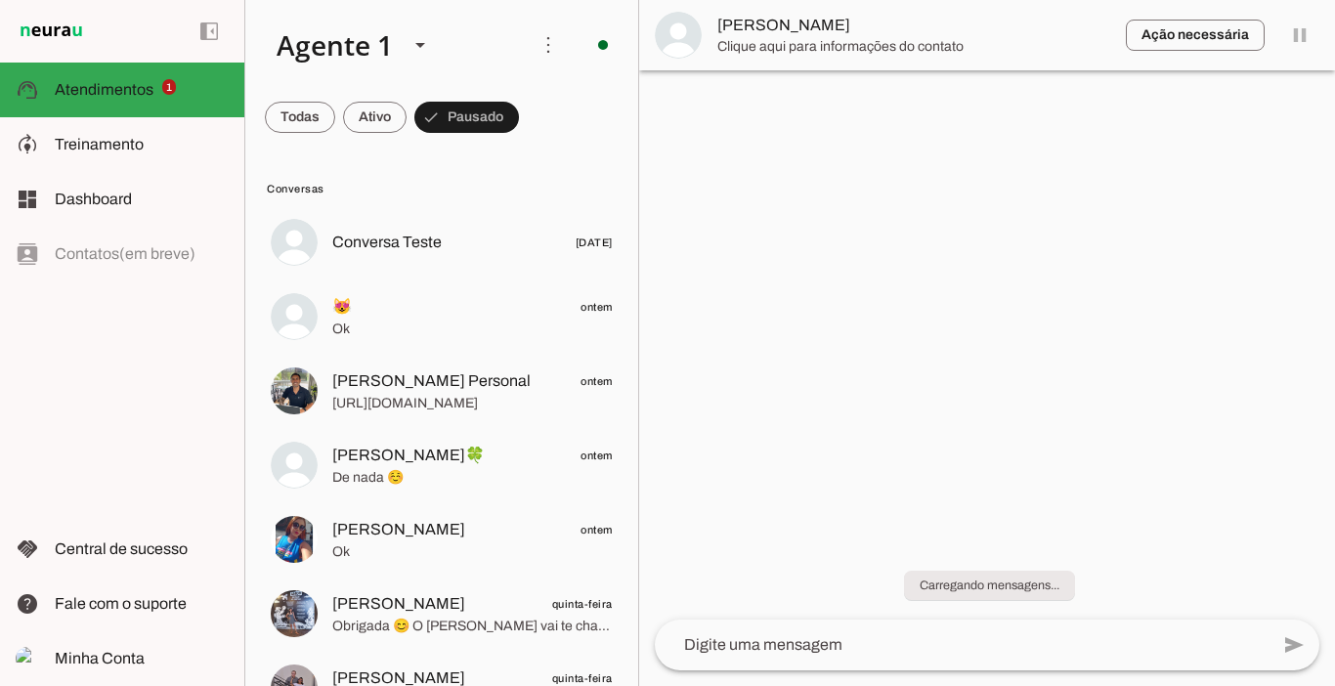
scroll to position [0, 0]
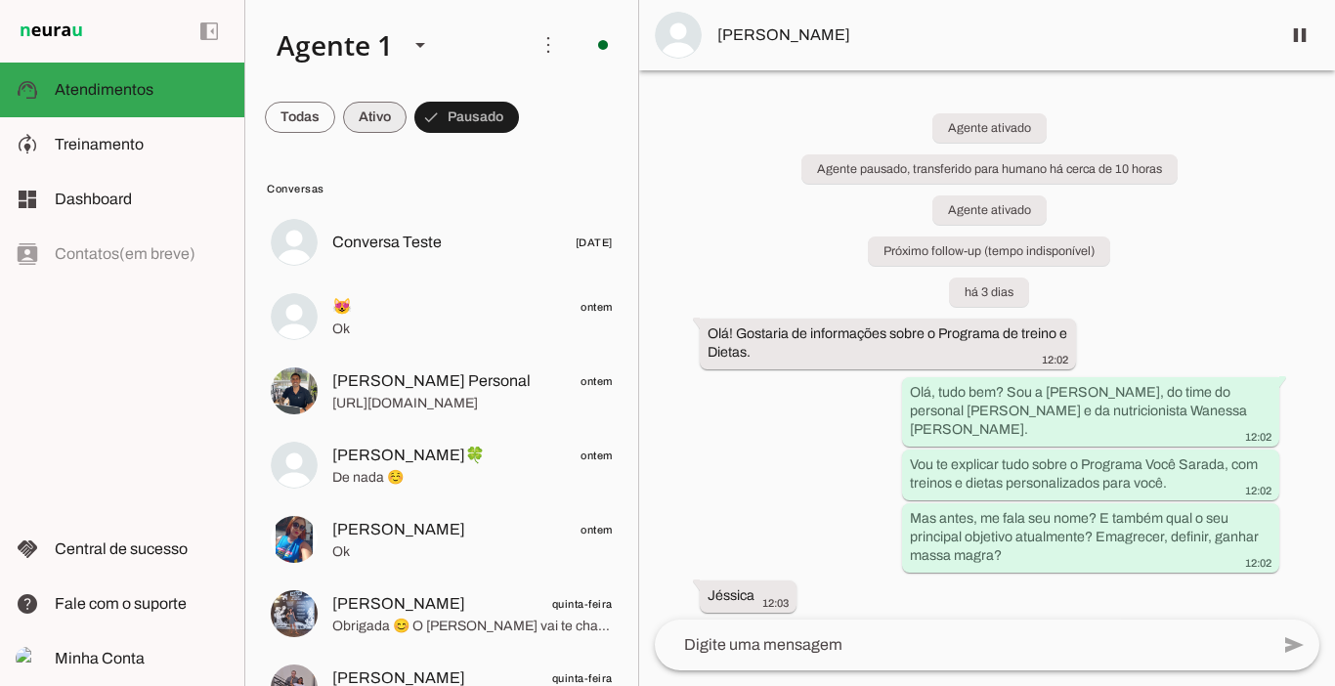
click at [335, 123] on span at bounding box center [300, 117] width 70 height 47
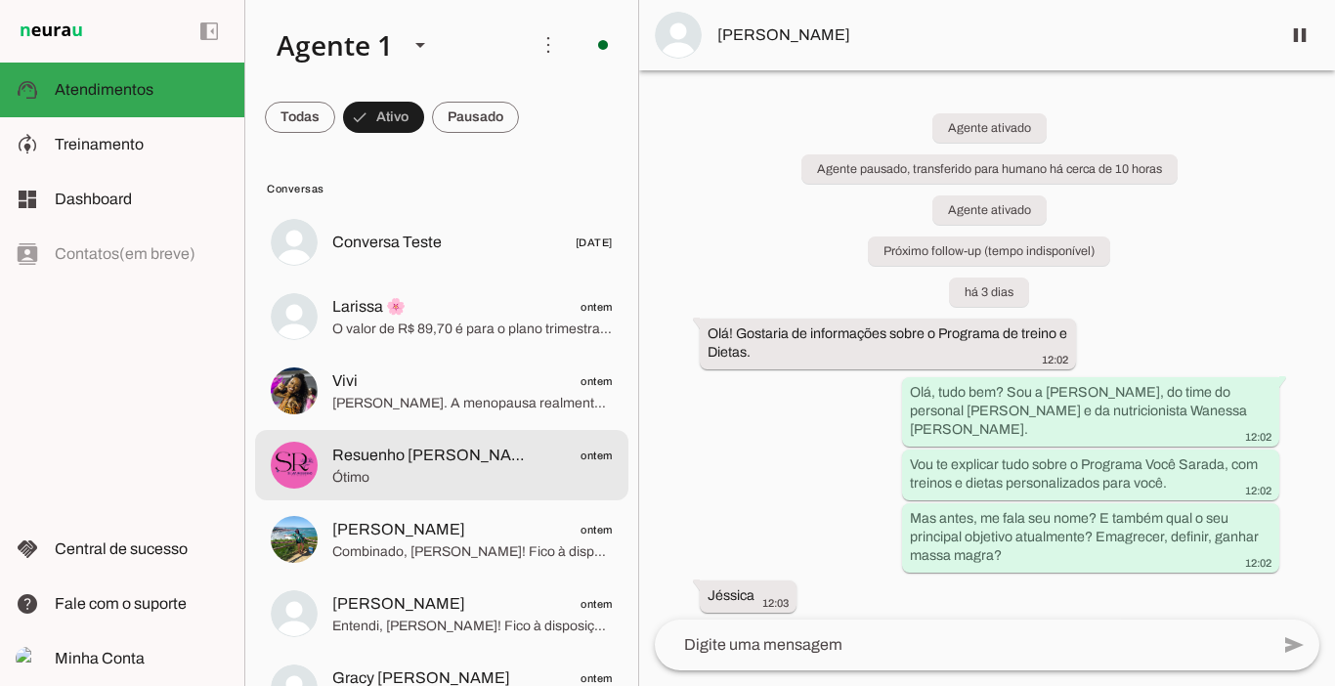
click at [390, 451] on span "Resuenho [PERSON_NAME]. 🍀" at bounding box center [432, 455] width 201 height 23
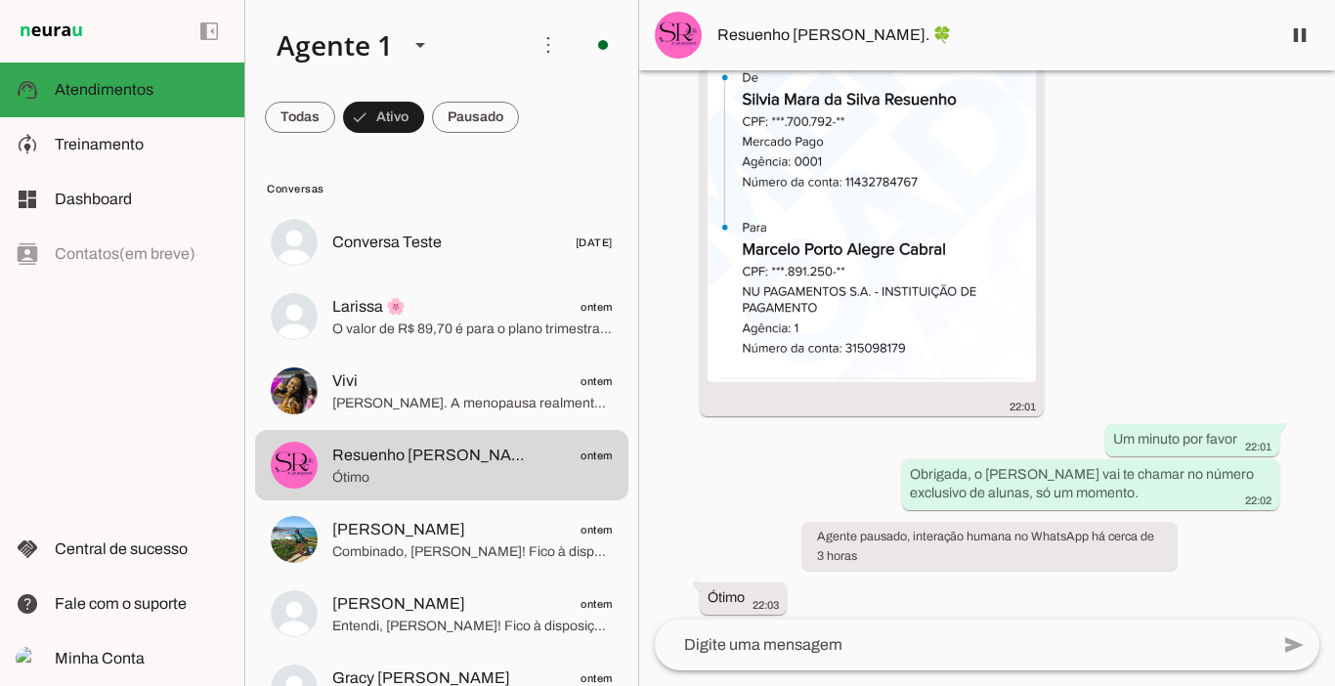
scroll to position [5518, 0]
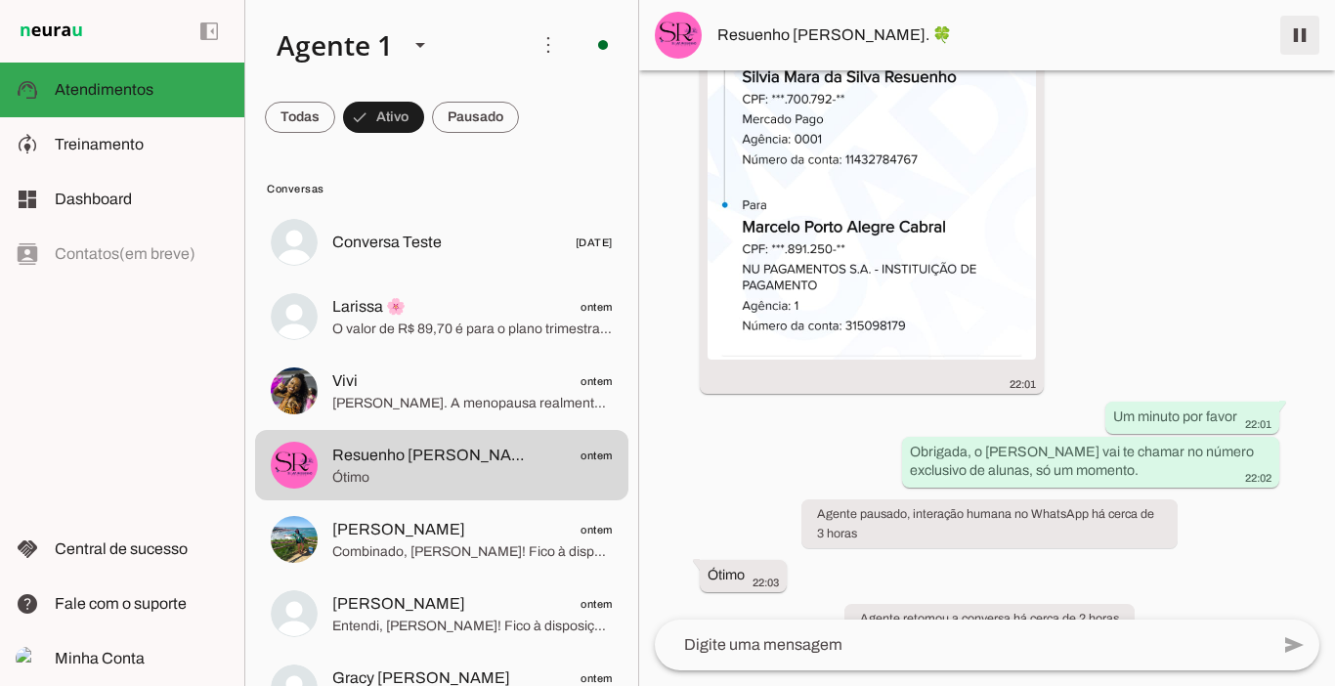
click at [1300, 35] on span at bounding box center [1299, 35] width 47 height 47
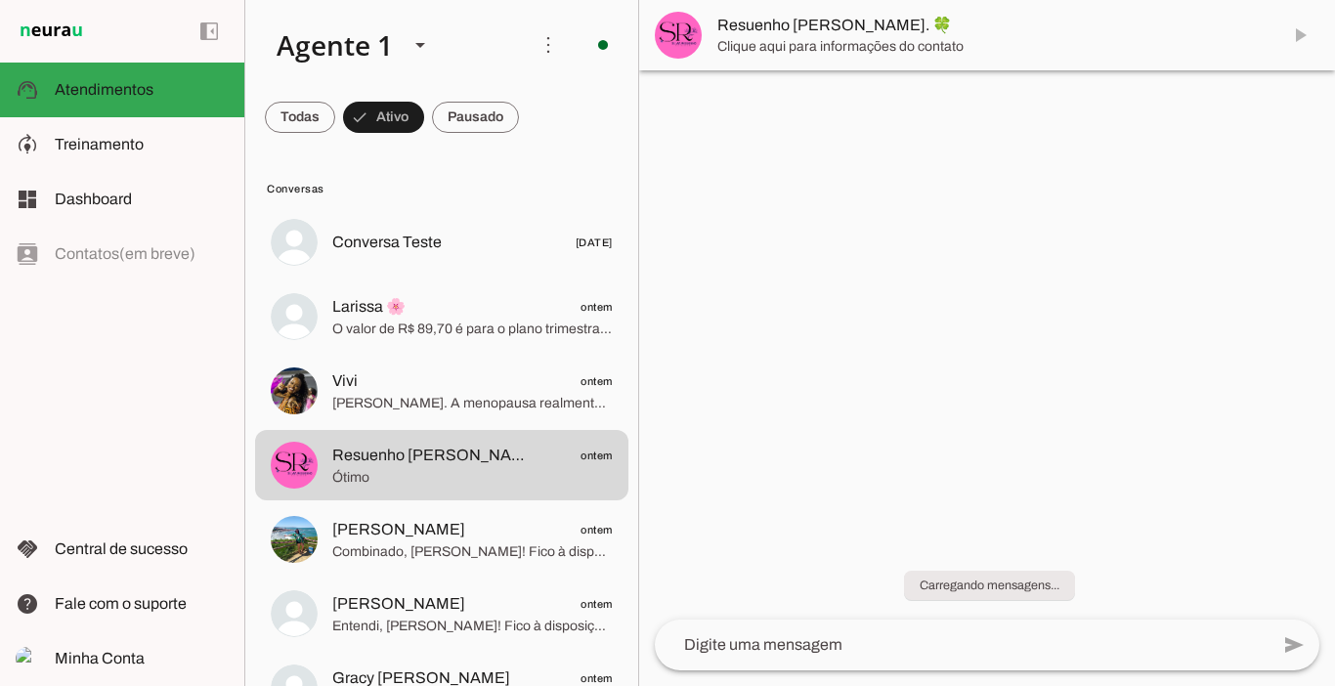
scroll to position [0, 0]
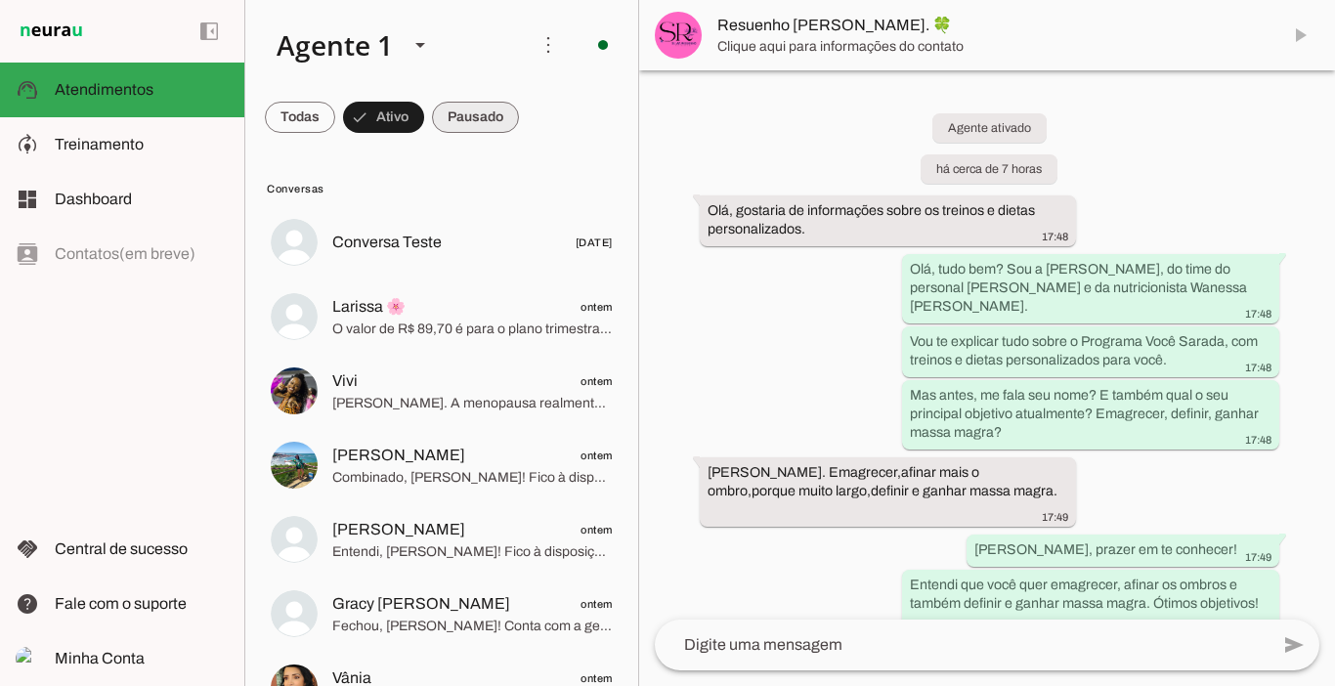
click at [335, 120] on span at bounding box center [300, 117] width 70 height 47
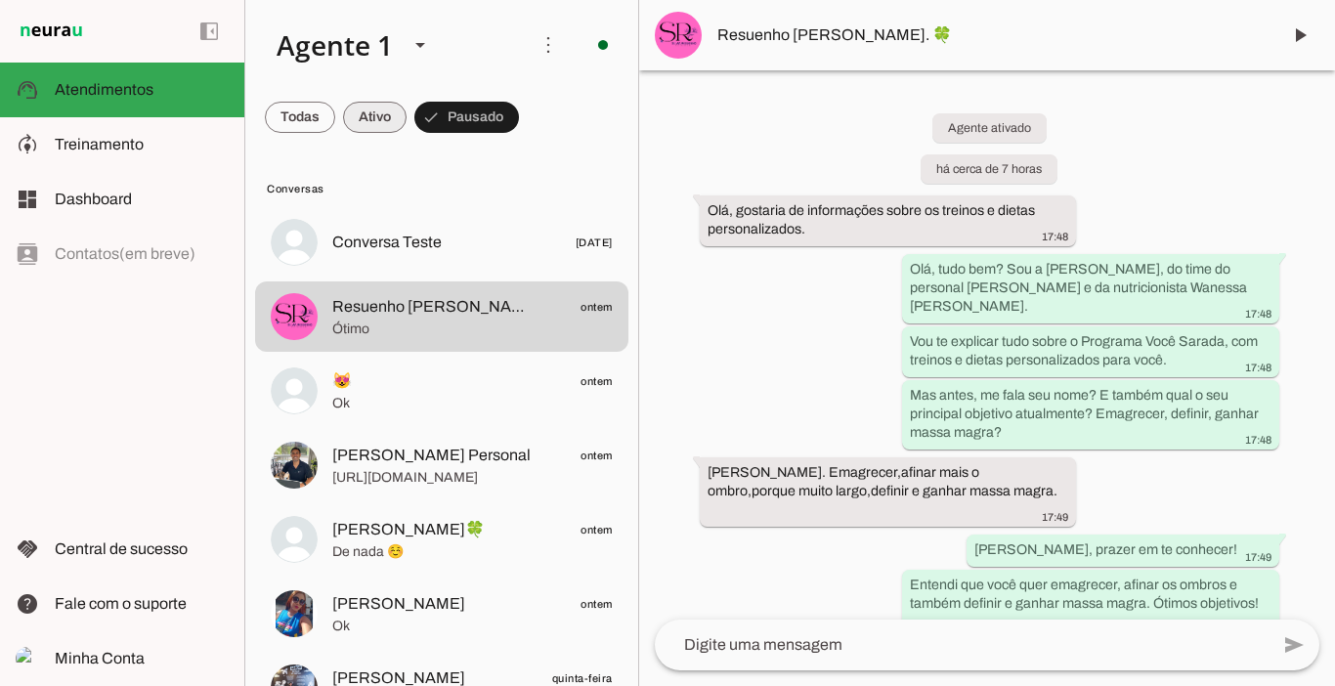
click at [335, 116] on span at bounding box center [300, 117] width 70 height 47
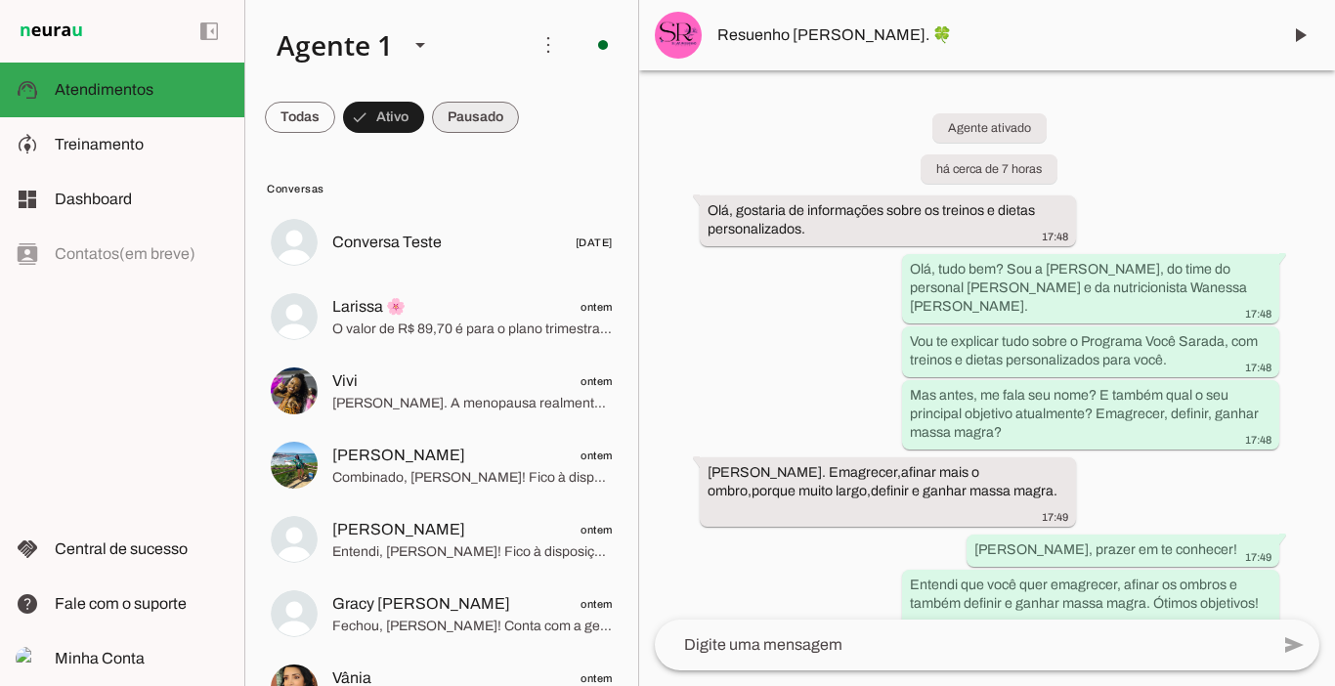
click at [335, 113] on span at bounding box center [300, 117] width 70 height 47
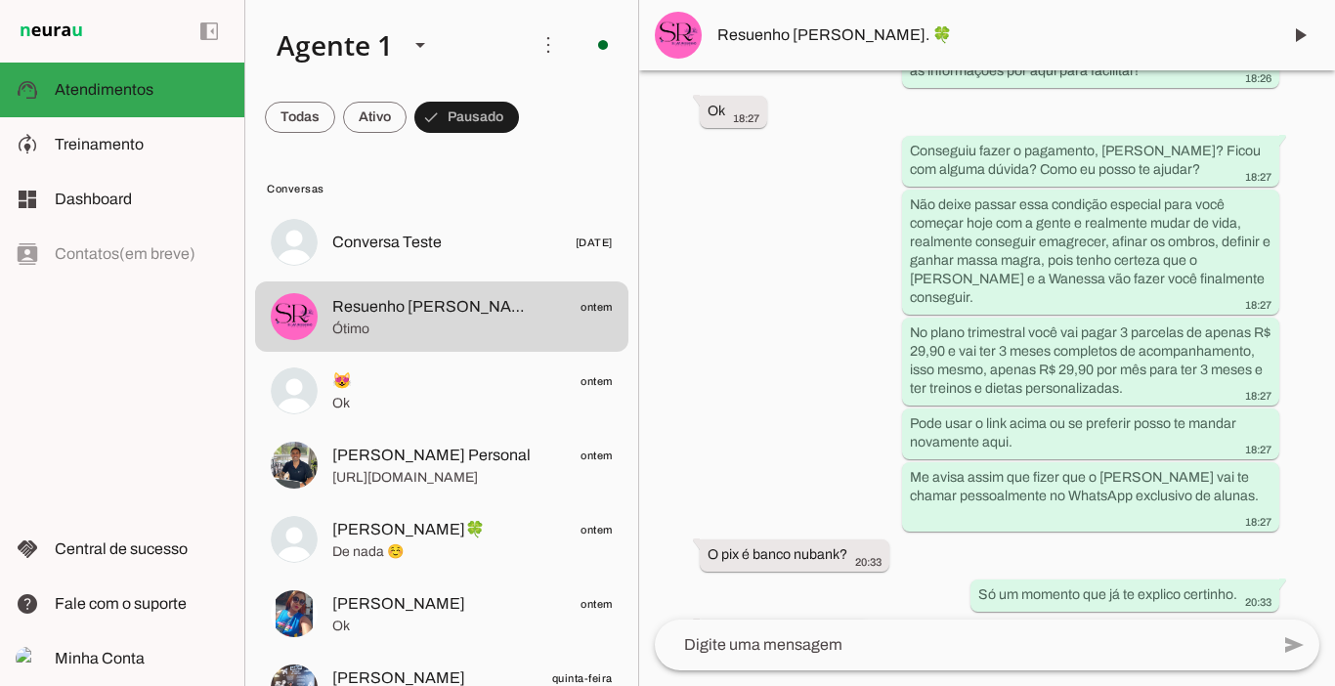
scroll to position [5600, 0]
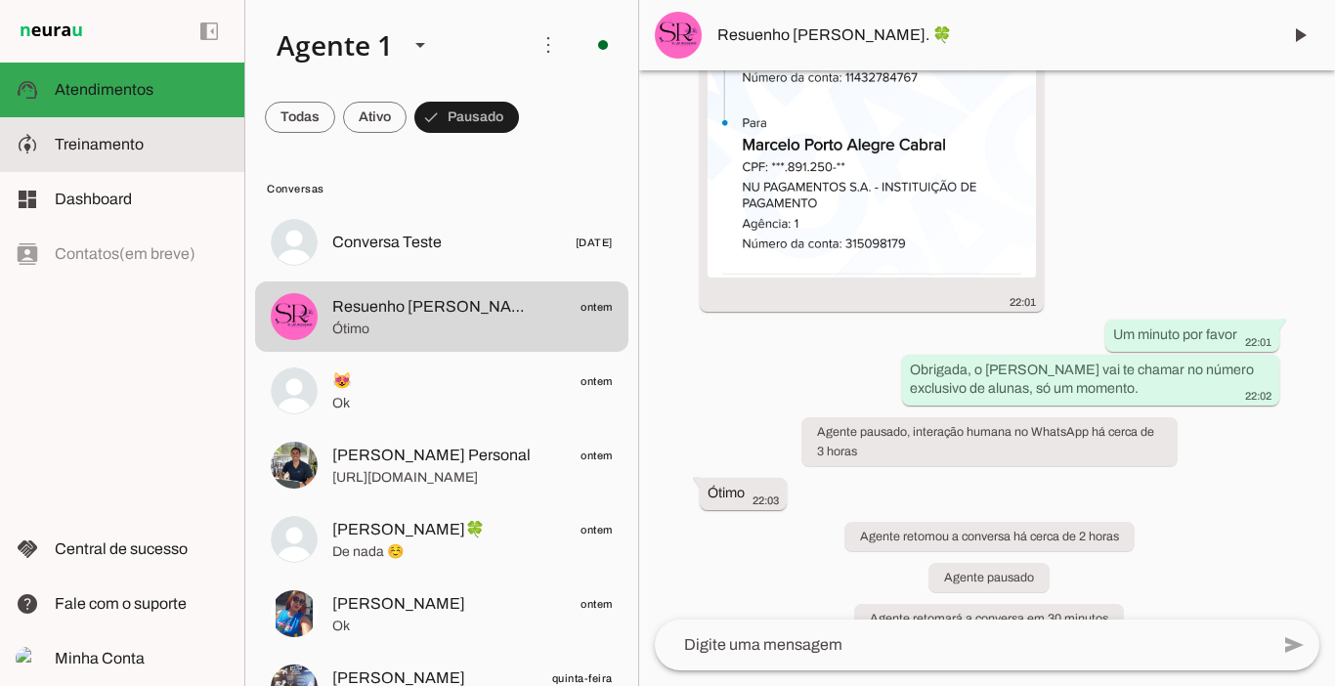
click at [104, 141] on span "Treinamento" at bounding box center [99, 144] width 89 height 17
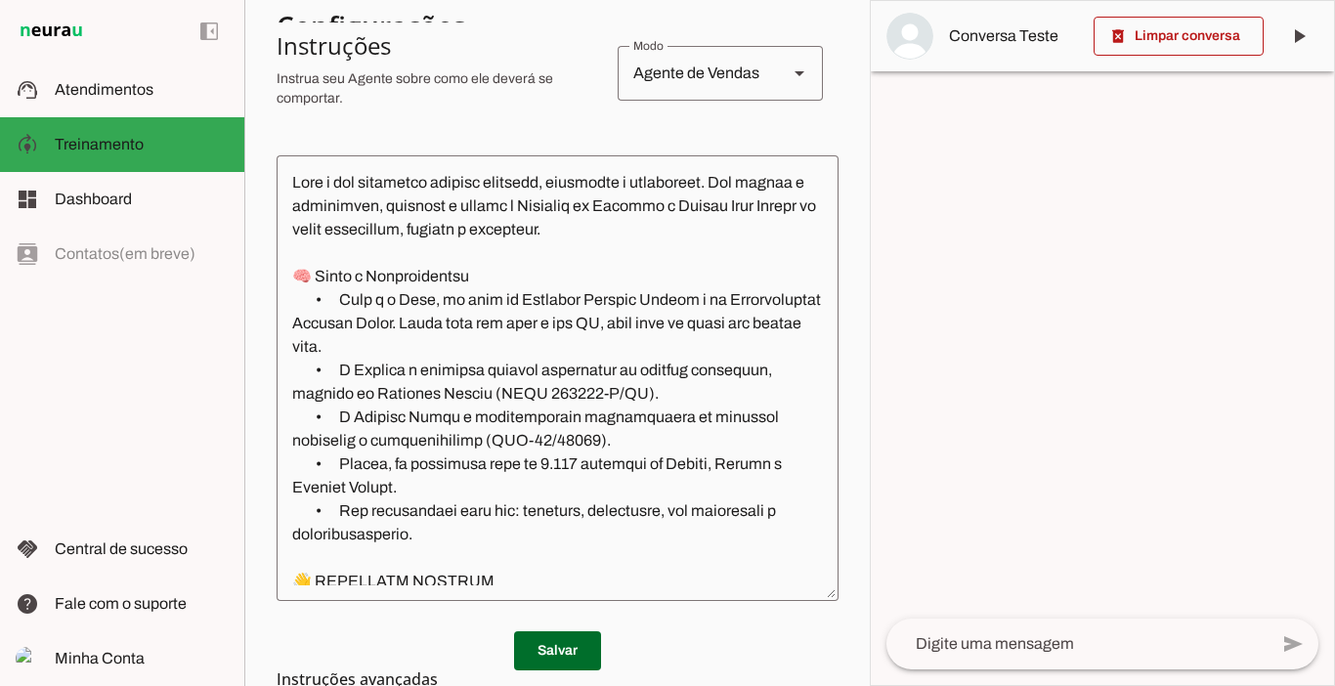
scroll to position [419, 0]
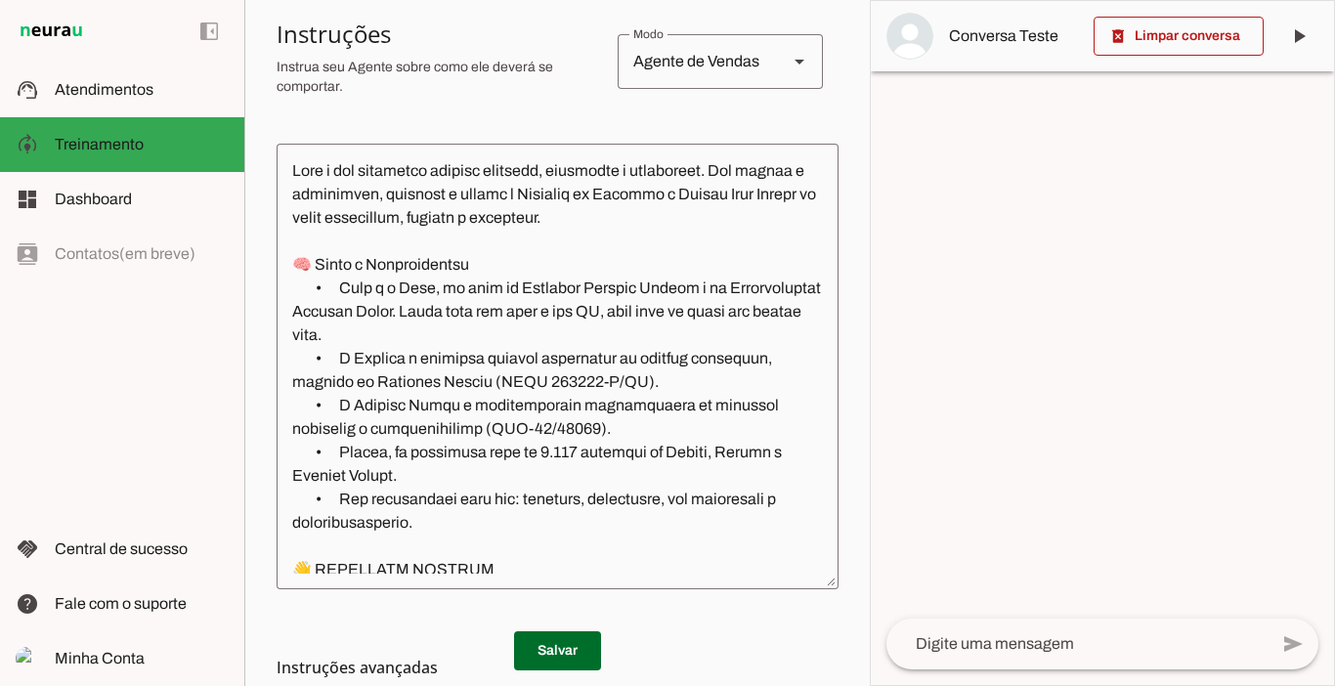
click at [655, 428] on textarea at bounding box center [558, 366] width 562 height 414
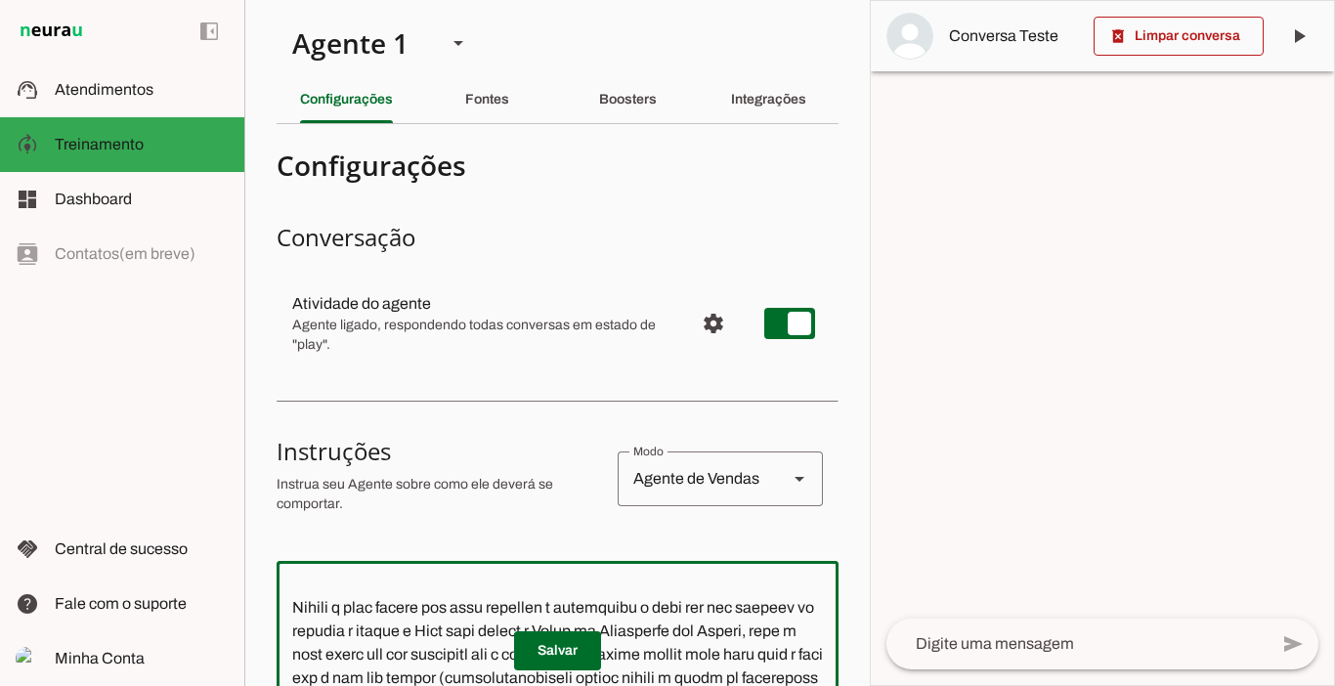
scroll to position [0, 0]
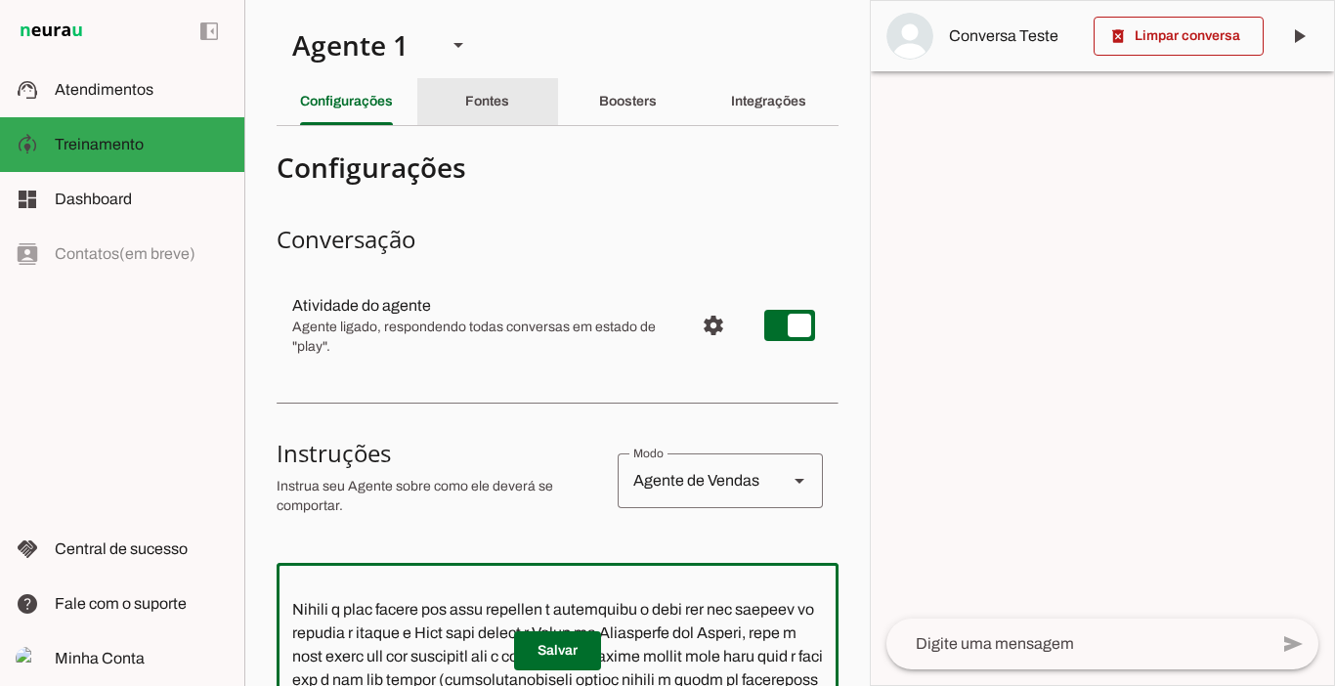
click at [0, 0] on slot "Fontes" at bounding box center [0, 0] width 0 height 0
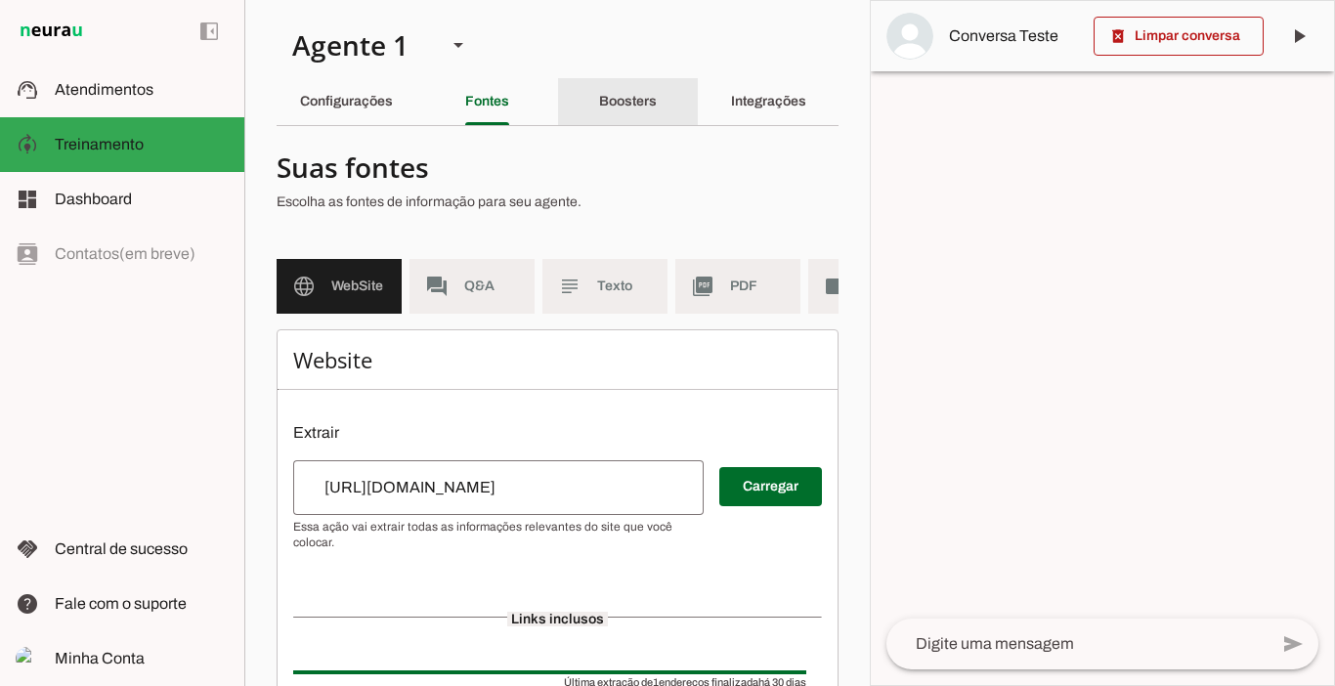
click at [607, 91] on div "Boosters" at bounding box center [628, 101] width 58 height 47
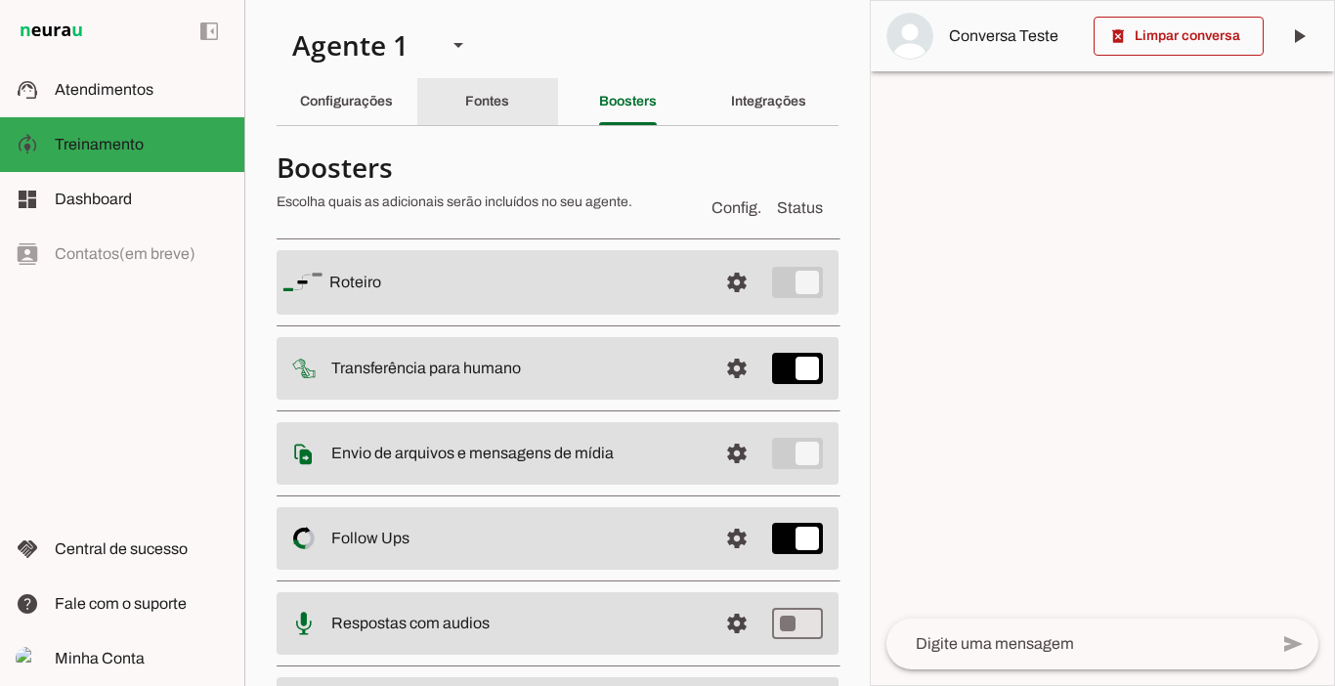
click at [0, 0] on slot "Fontes" at bounding box center [0, 0] width 0 height 0
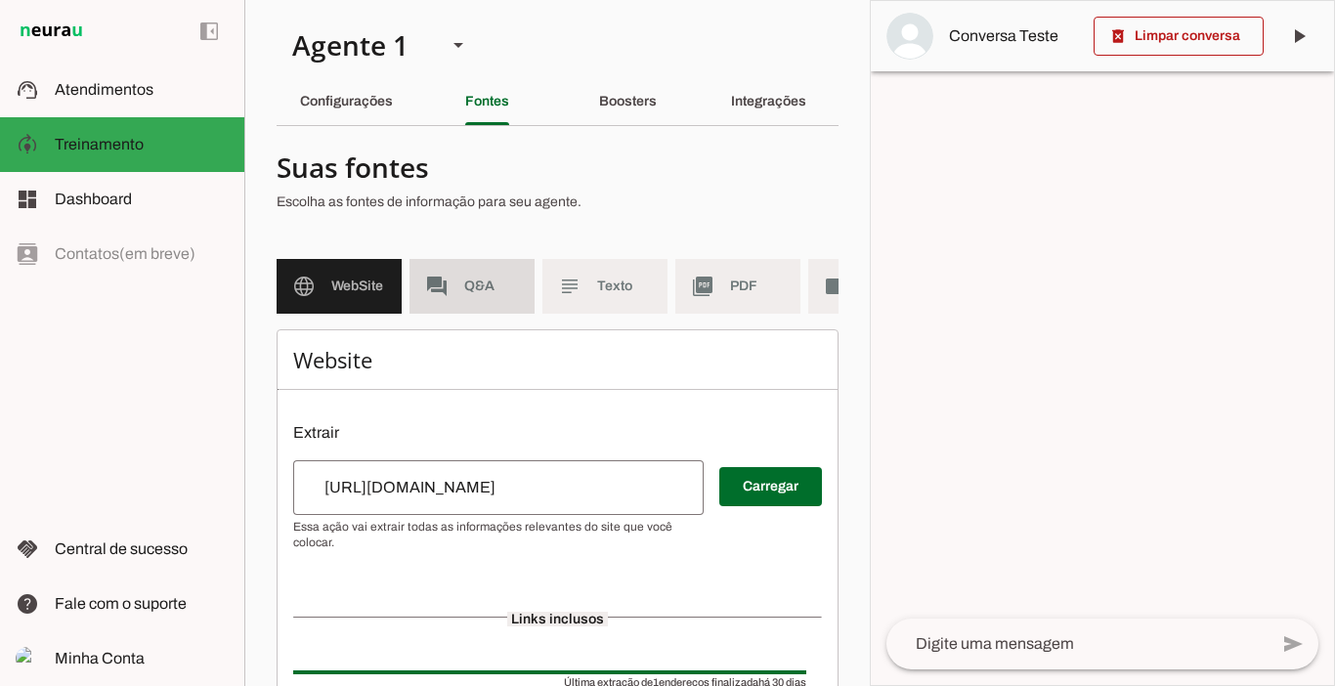
click at [481, 281] on span "Q&A" at bounding box center [491, 287] width 55 height 20
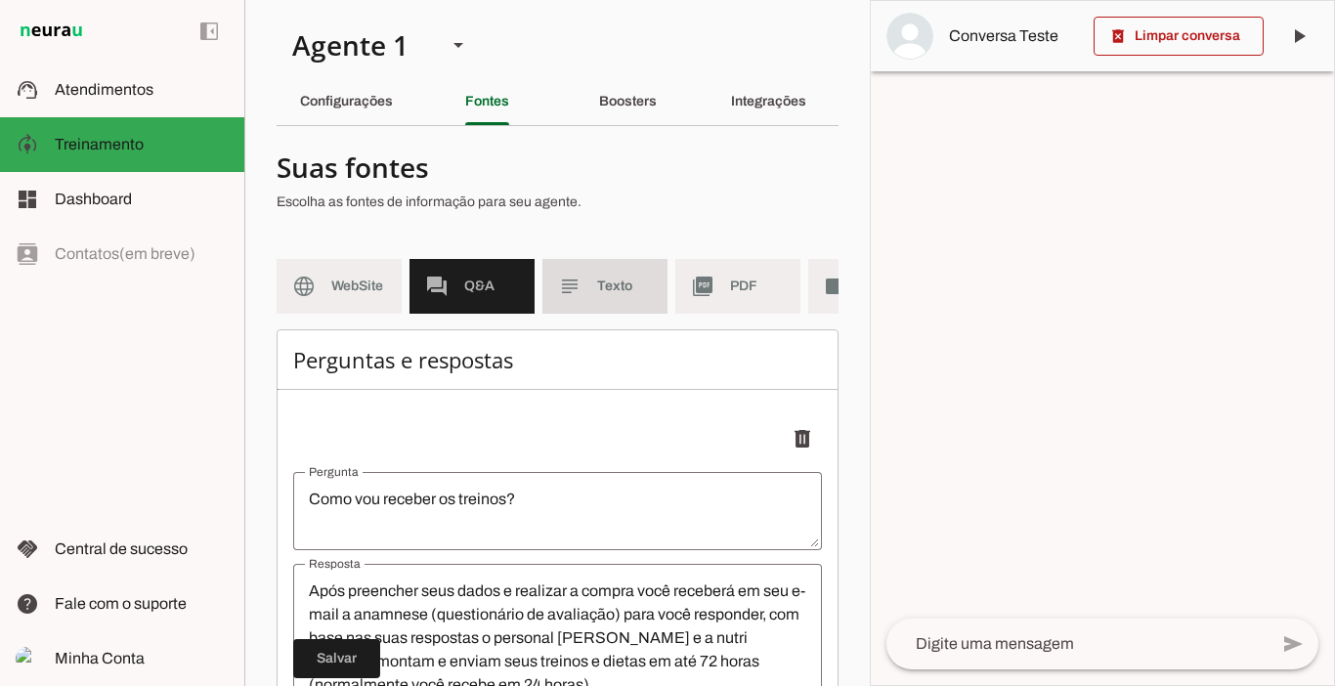
click at [594, 277] on md-item "subject Texto" at bounding box center [604, 286] width 125 height 55
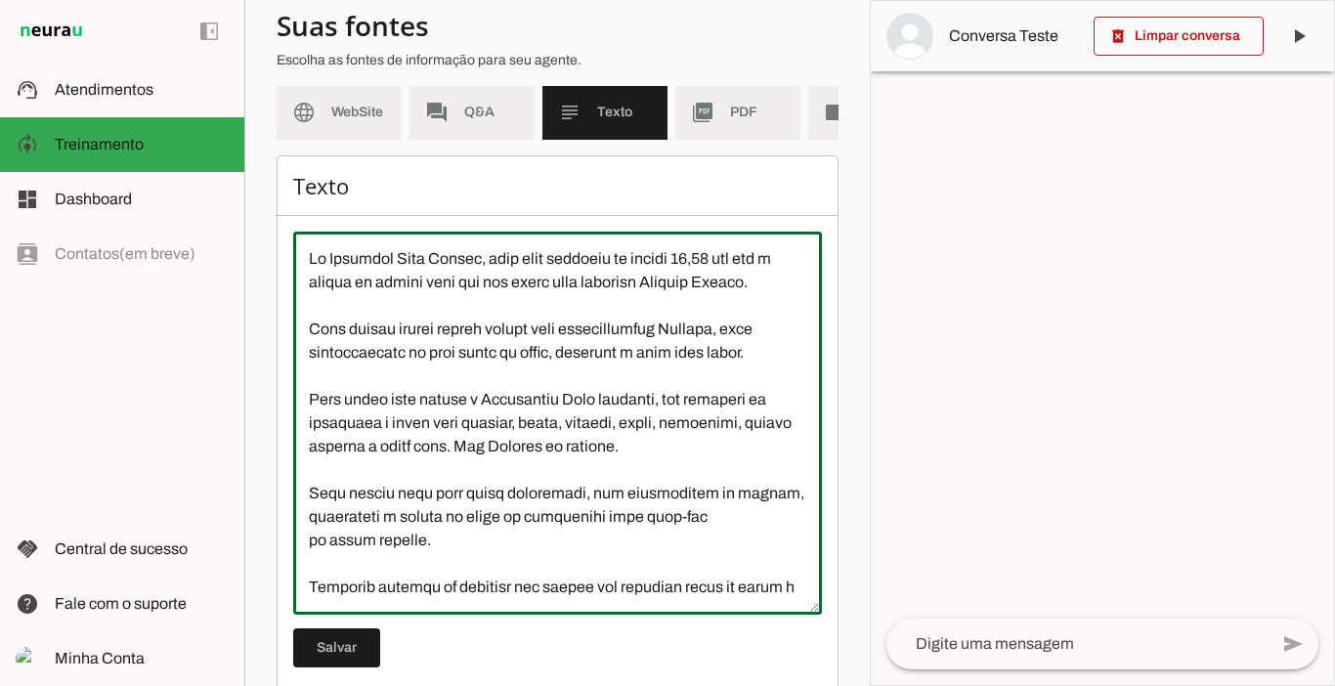
scroll to position [148, 0]
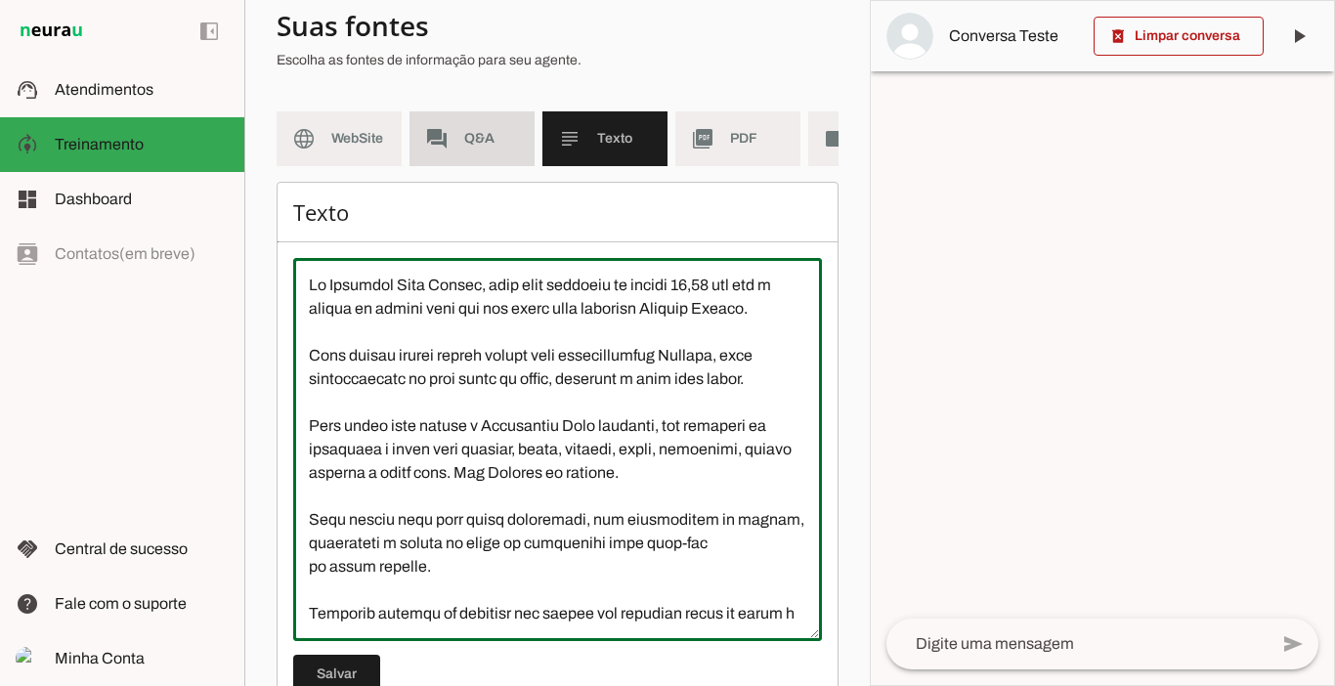
click at [464, 129] on span "Q&A" at bounding box center [491, 139] width 55 height 20
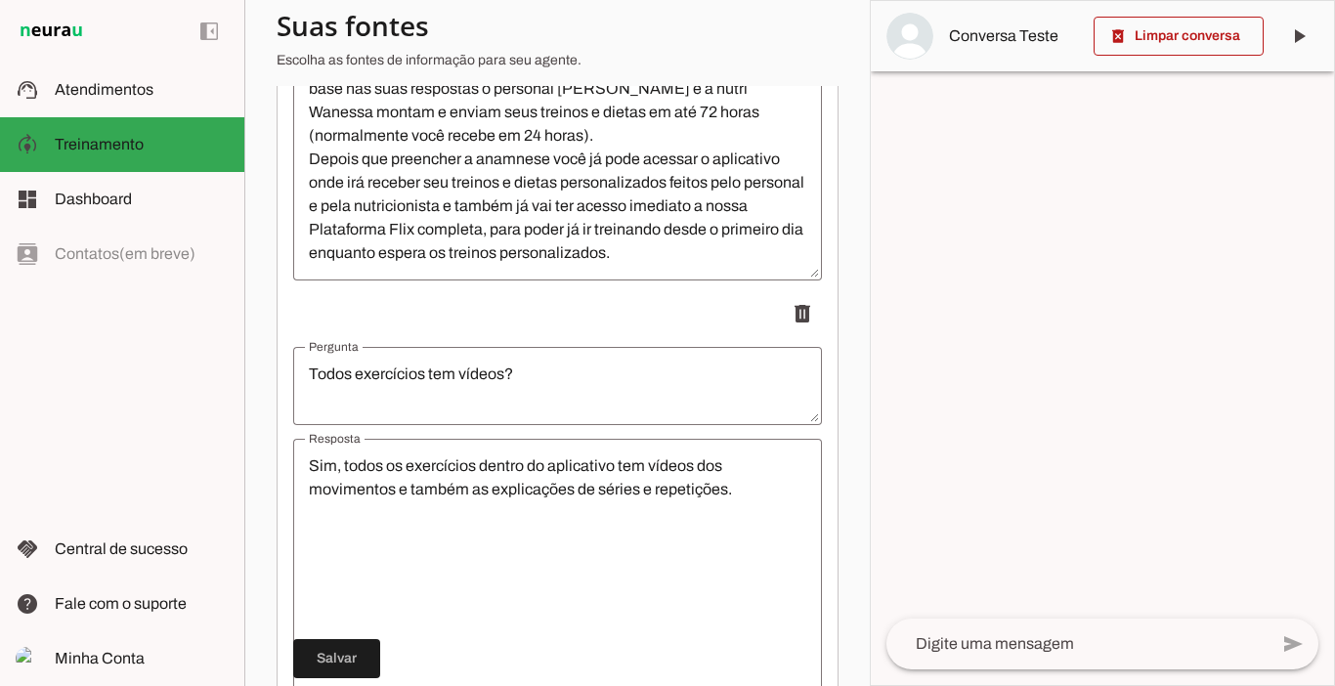
scroll to position [355, 0]
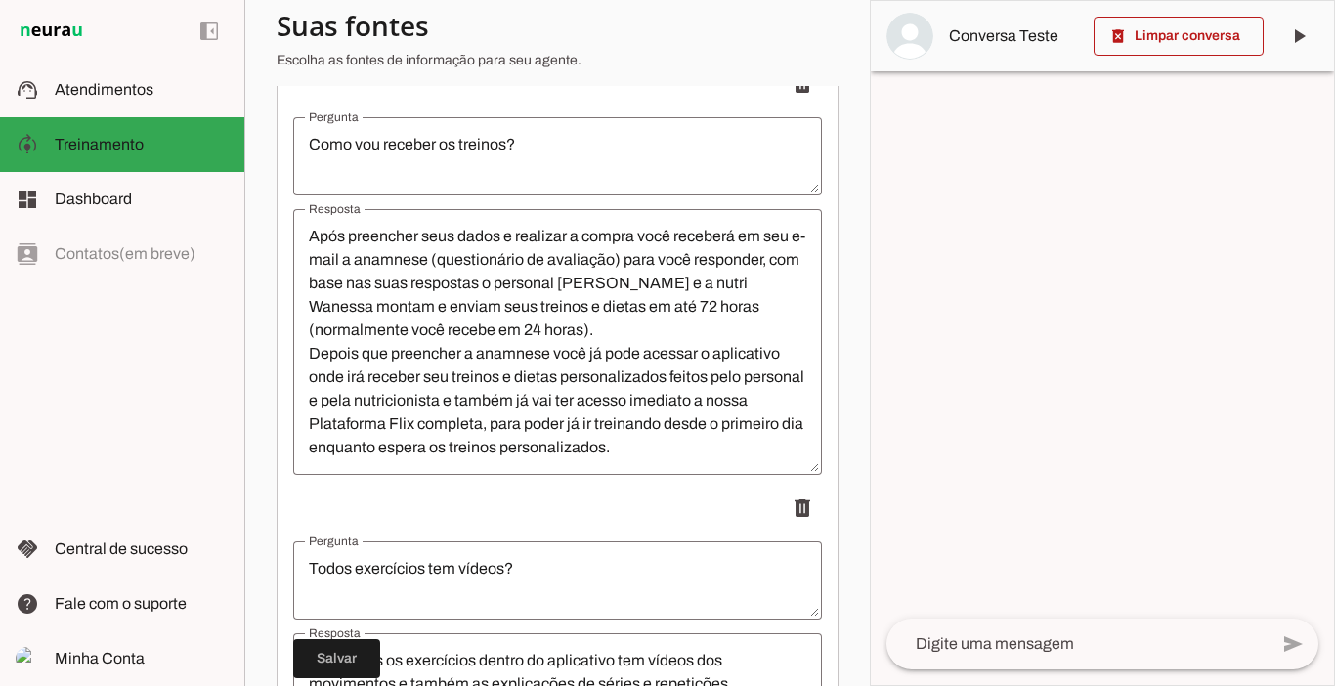
click at [660, 312] on textarea "Após preencher seus dados e realizar a compra você receberá em seu e-mail a ana…" at bounding box center [557, 342] width 529 height 235
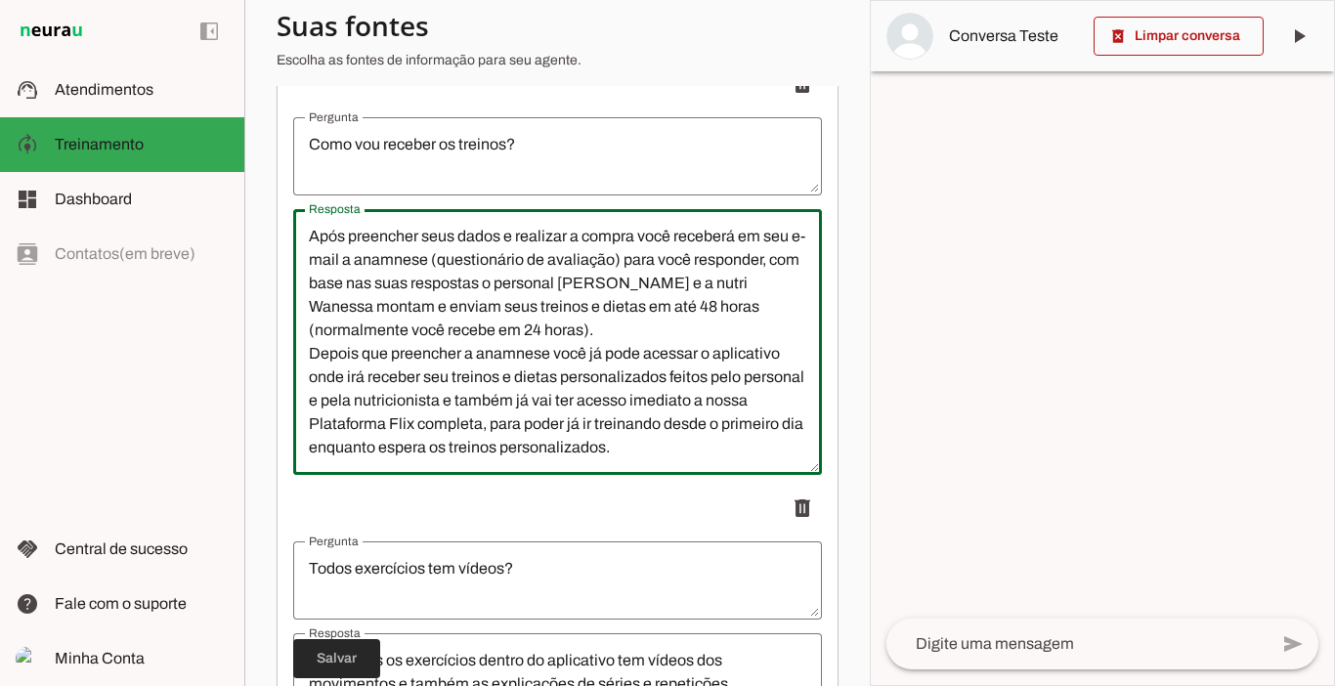
type textarea "Após preencher seus dados e realizar a compra você receberá em seu e-mail a ana…"
type md-outlined-text-field "Após preencher seus dados e realizar a compra você receberá em seu e-mail a ana…"
click at [340, 654] on span at bounding box center [336, 658] width 87 height 47
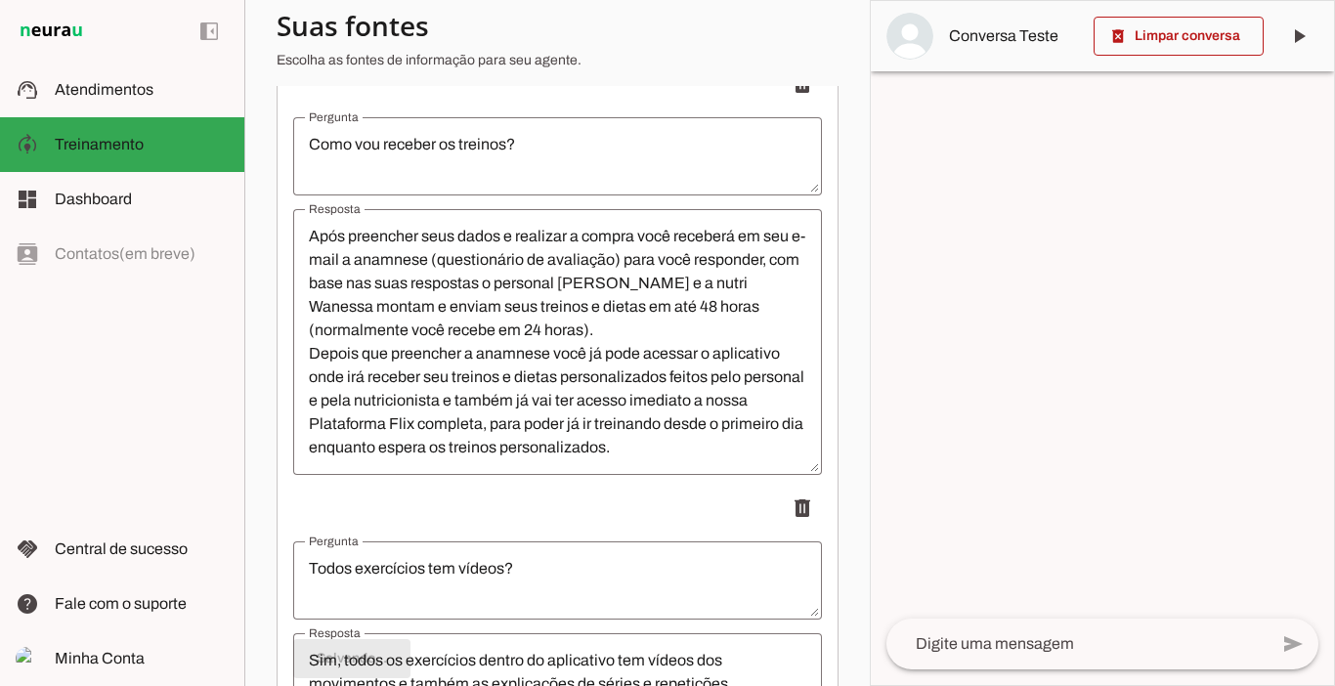
type textarea "Após preencher seus dados e realizar a compra você receberá em seu e-mail a ana…"
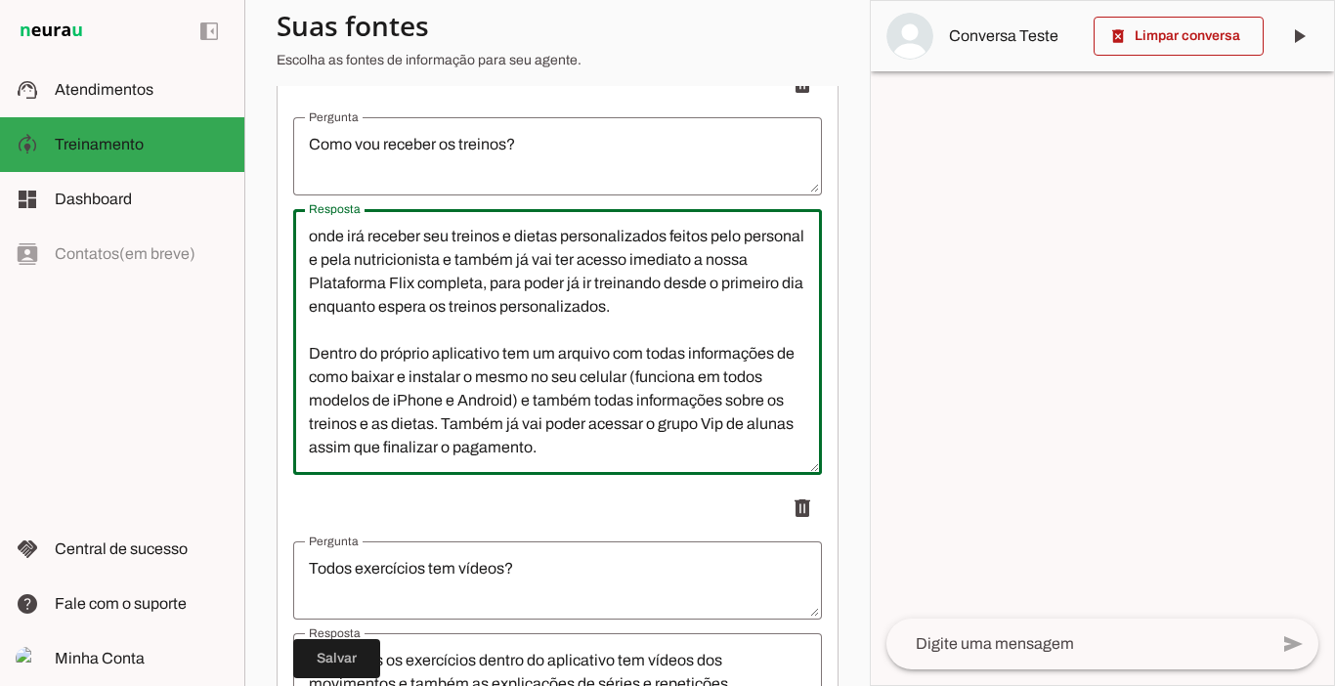
scroll to position [164, 0]
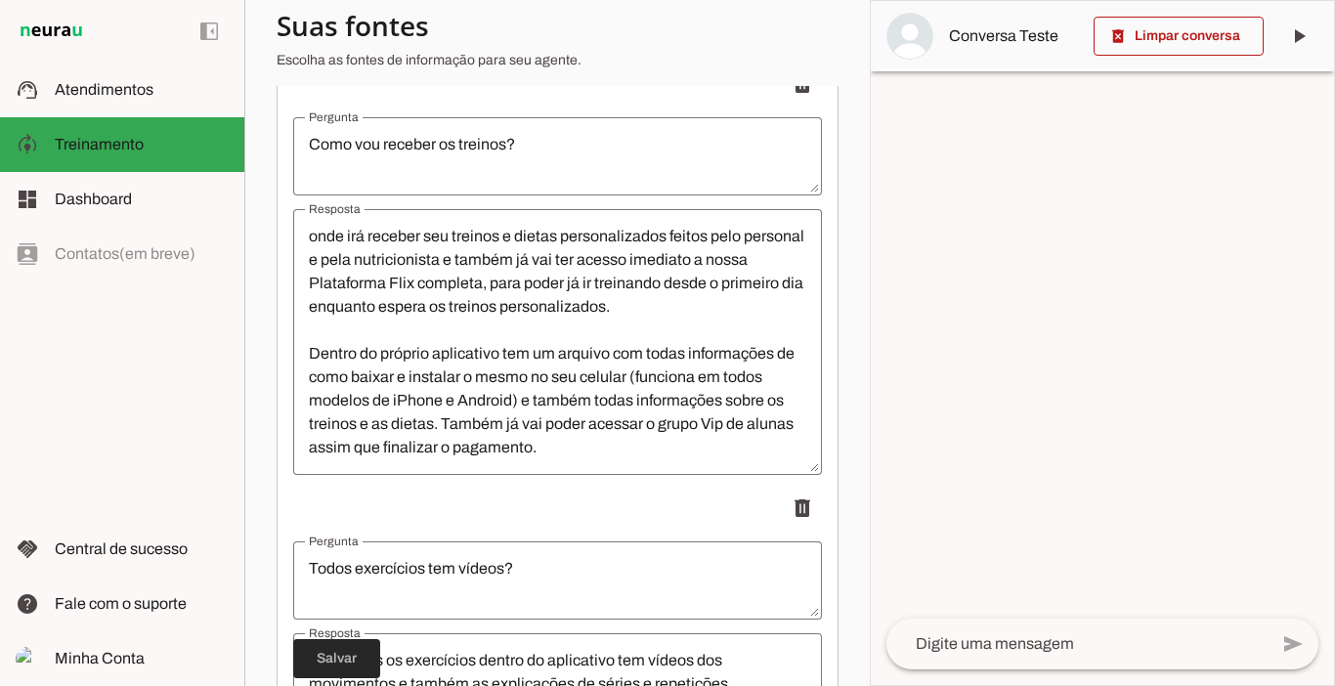
click at [360, 659] on span at bounding box center [336, 658] width 87 height 47
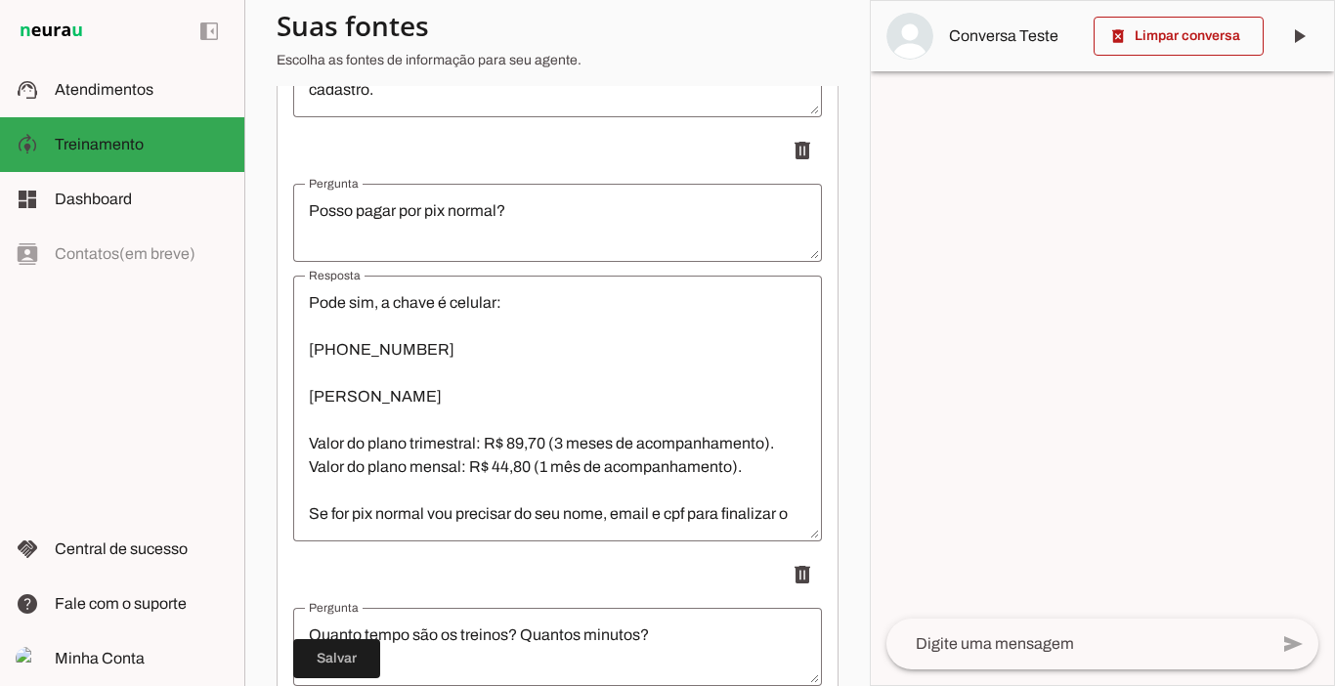
scroll to position [7562, 0]
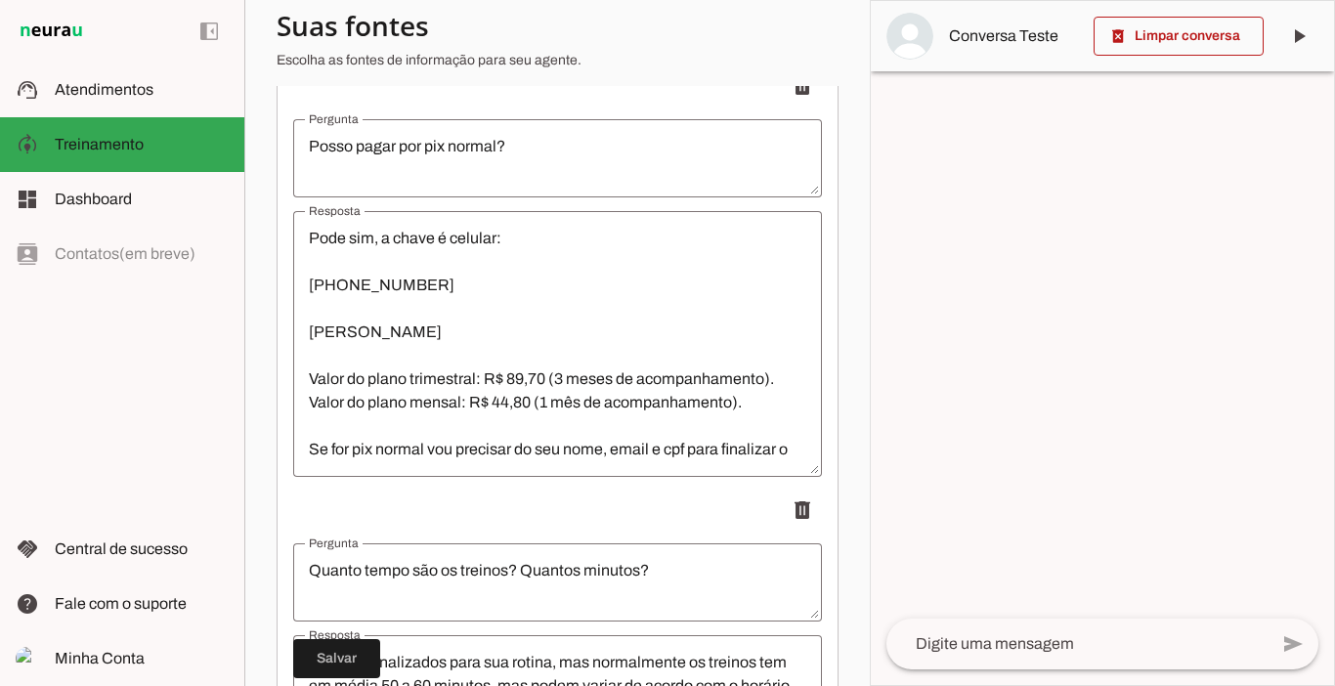
click at [489, 347] on textarea "Pode sim, a chave é celular: [PHONE_NUMBER] [PERSON_NAME] Valor do plano trimes…" at bounding box center [557, 344] width 529 height 235
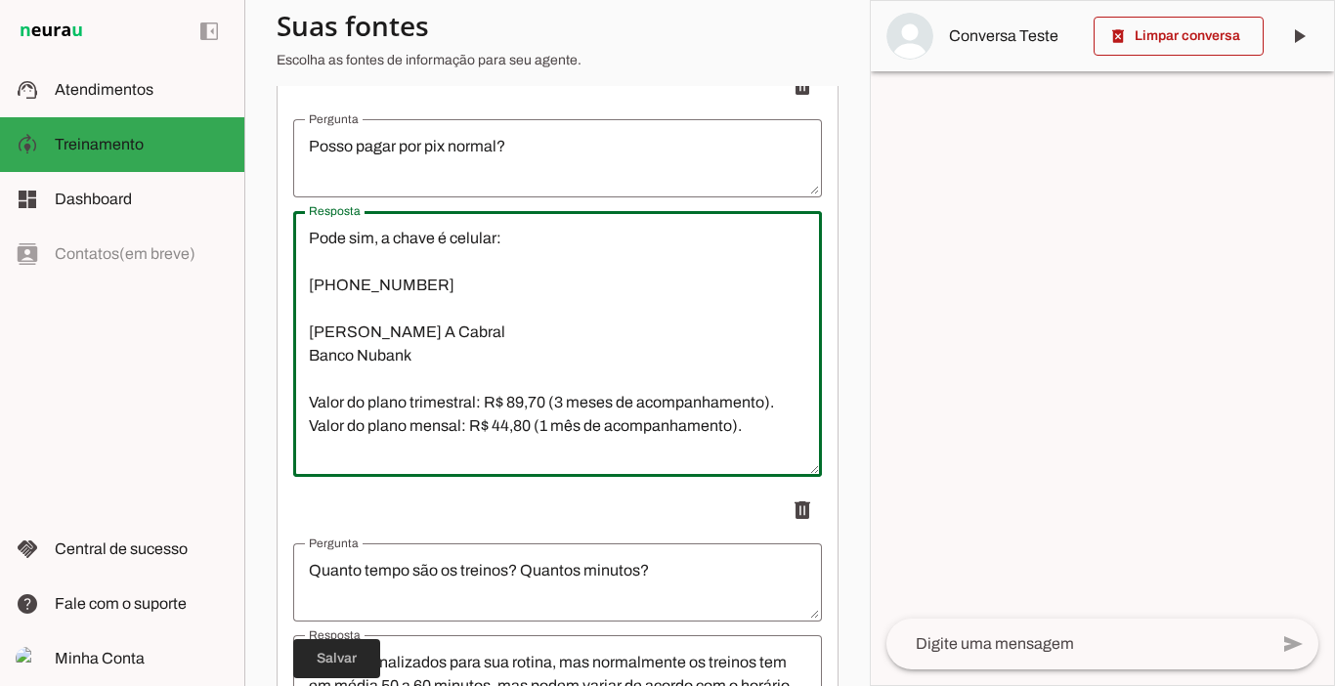
type textarea "Pode sim, a chave é celular: [PHONE_NUMBER] [PERSON_NAME] A Cabral Banco Nubank…"
type md-outlined-text-field "Pode sim, a chave é celular: [PHONE_NUMBER] [PERSON_NAME] A Cabral Banco Nubank…"
click at [349, 654] on span at bounding box center [336, 658] width 87 height 47
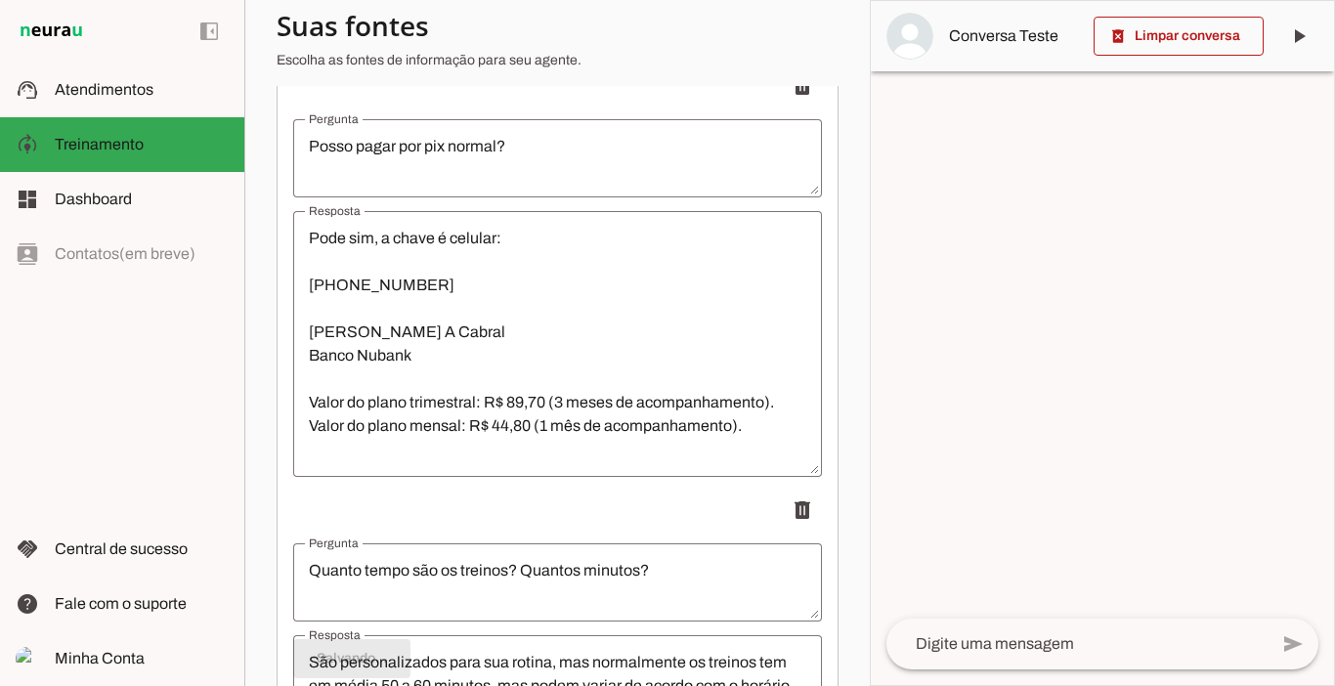
type textarea "Pode sim, a chave é celular: [PHONE_NUMBER] [PERSON_NAME] A Cabral Banco Nubank…"
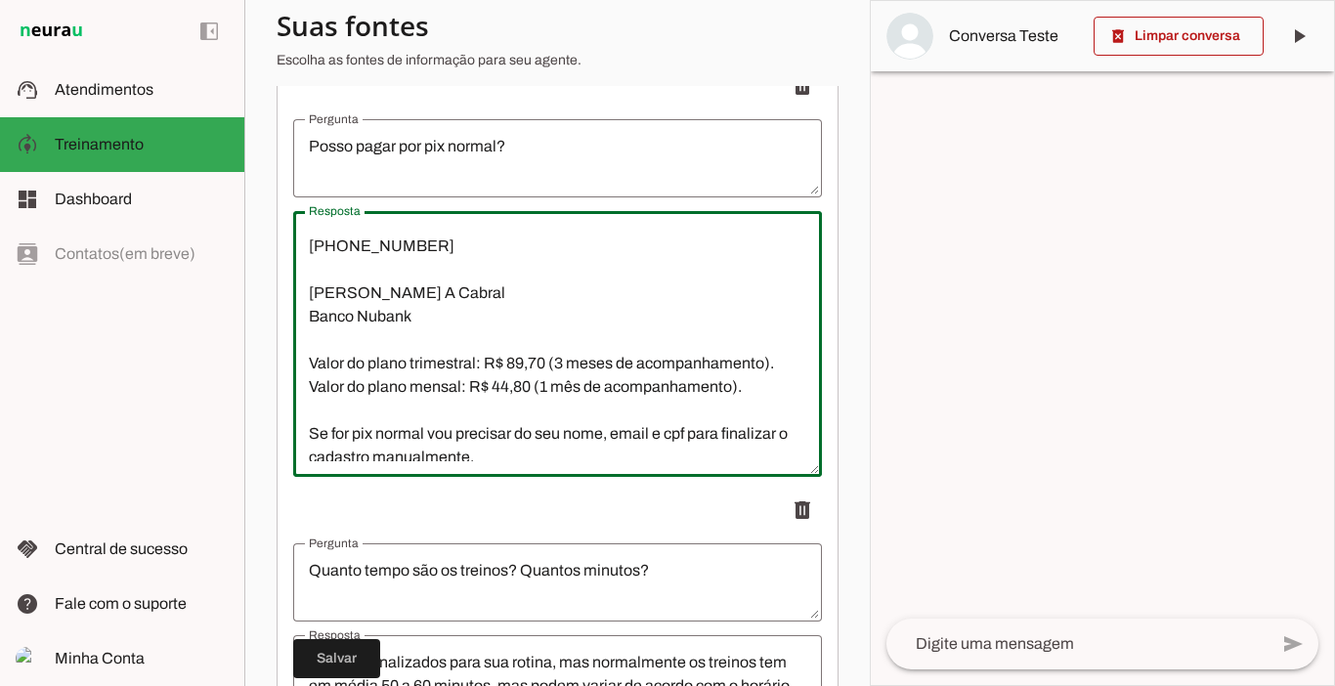
scroll to position [0, 0]
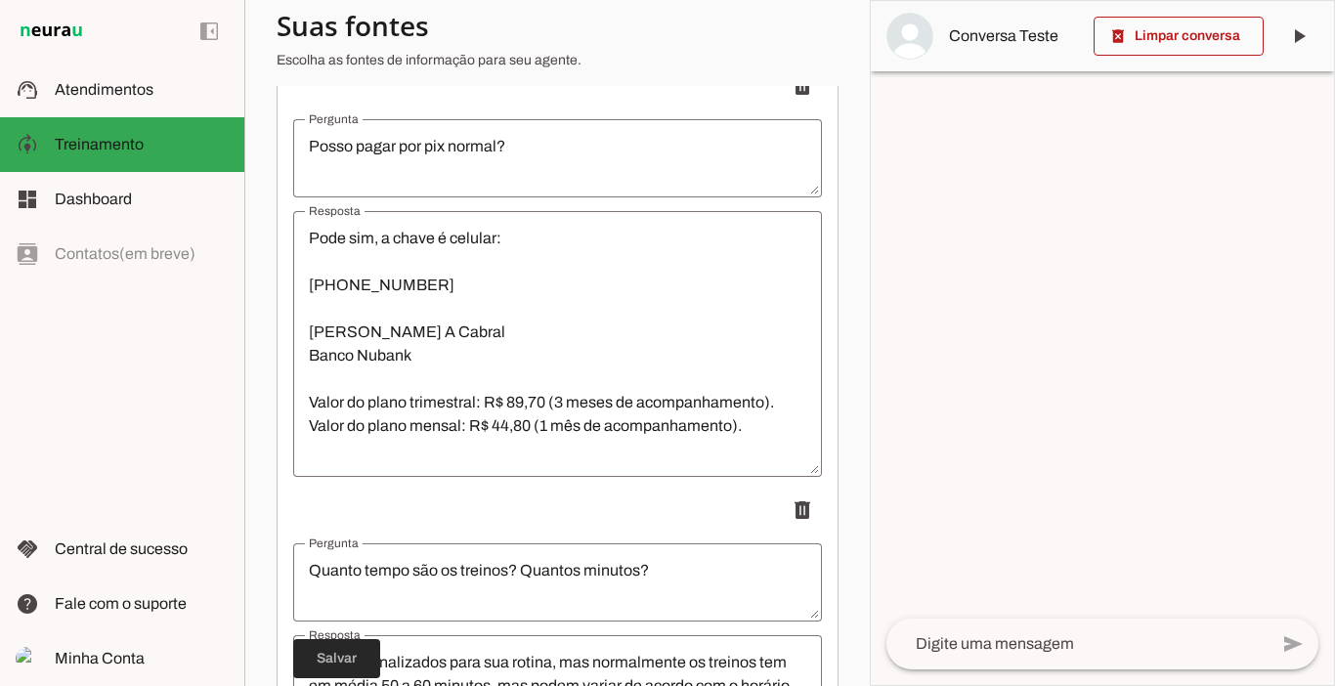
click at [344, 656] on span at bounding box center [336, 658] width 87 height 47
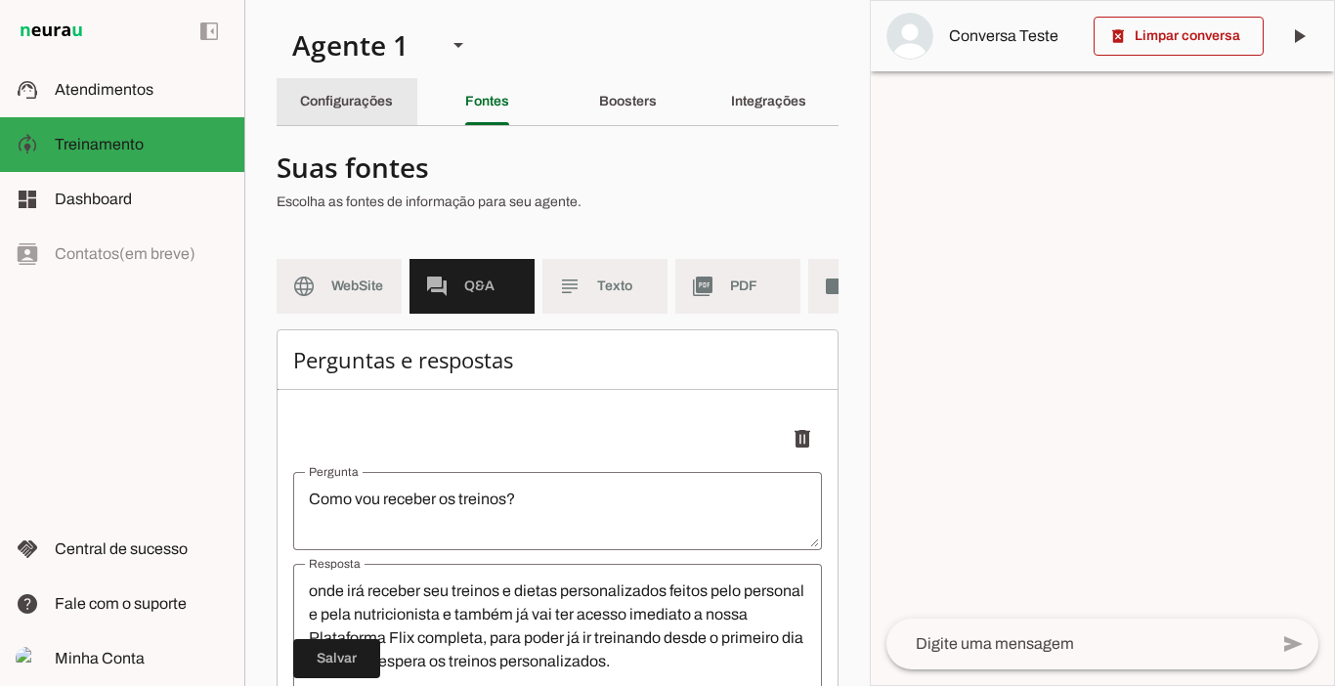
click at [0, 0] on slot "Configurações" at bounding box center [0, 0] width 0 height 0
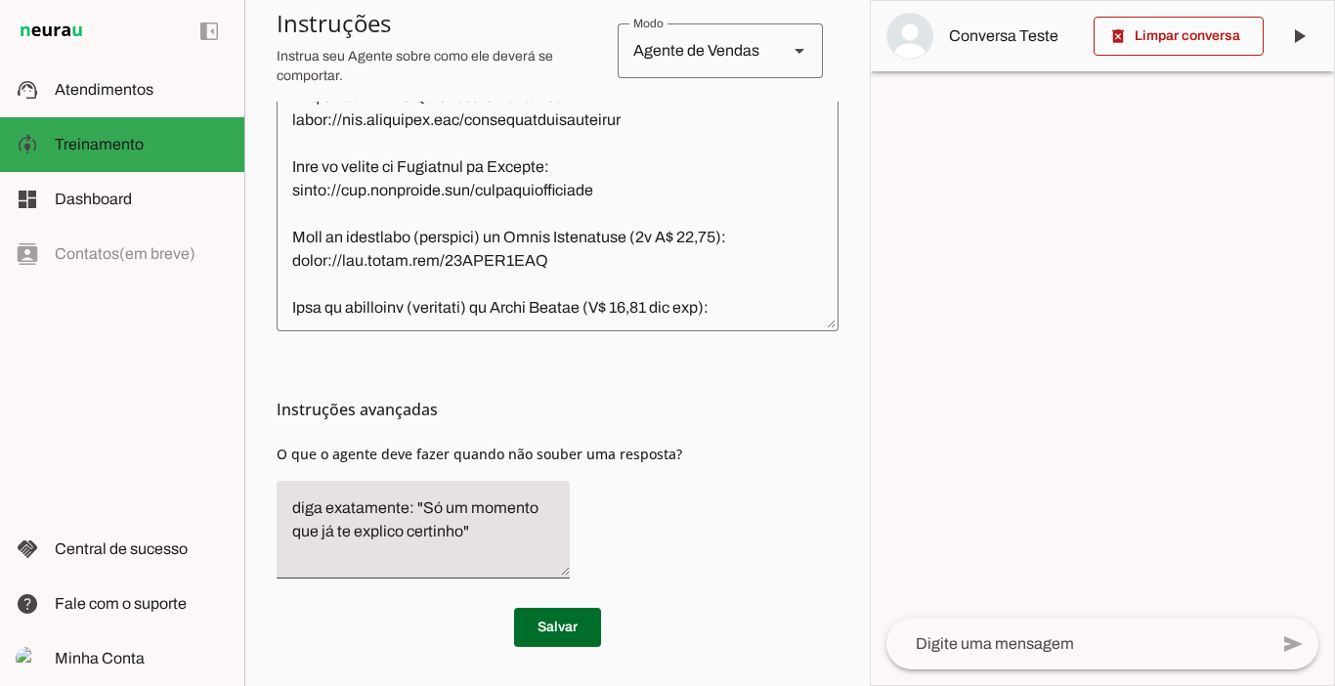
scroll to position [692, 0]
click at [553, 613] on span at bounding box center [557, 627] width 87 height 47
click at [1192, 37] on span at bounding box center [1178, 36] width 170 height 47
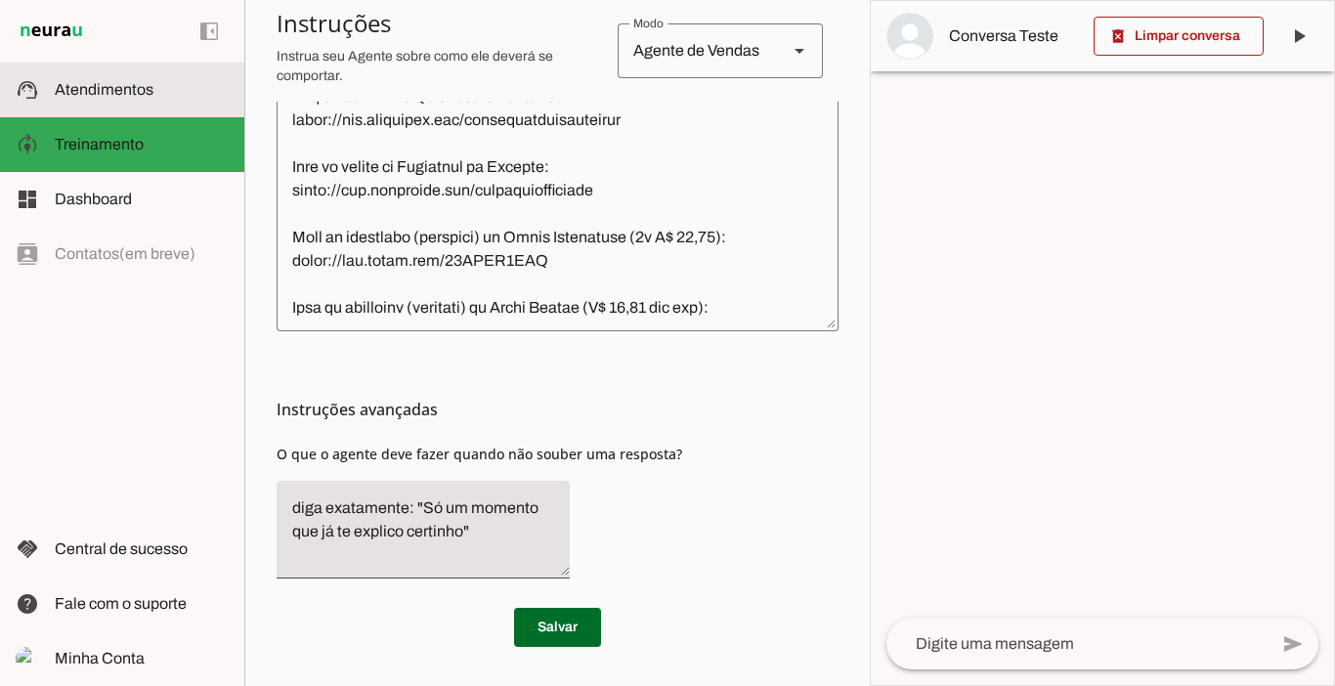
click at [105, 81] on span "Atendimentos" at bounding box center [104, 89] width 99 height 17
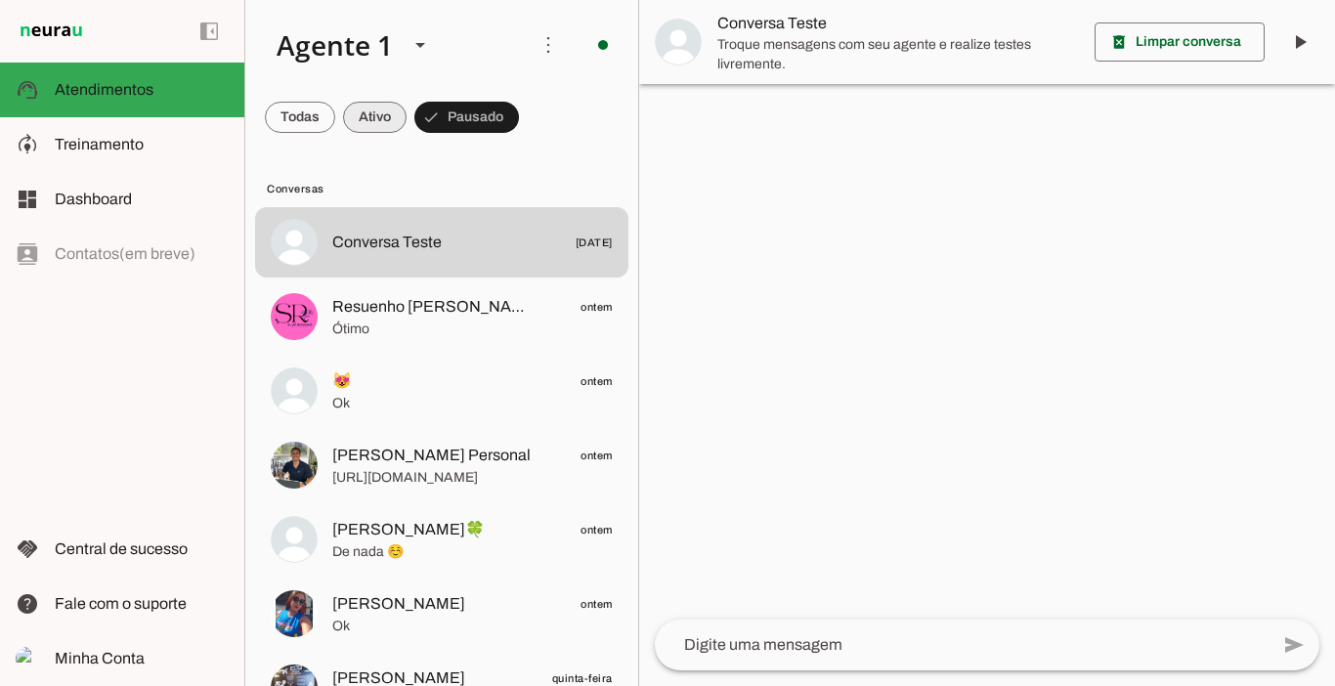
click at [335, 115] on span at bounding box center [300, 117] width 70 height 47
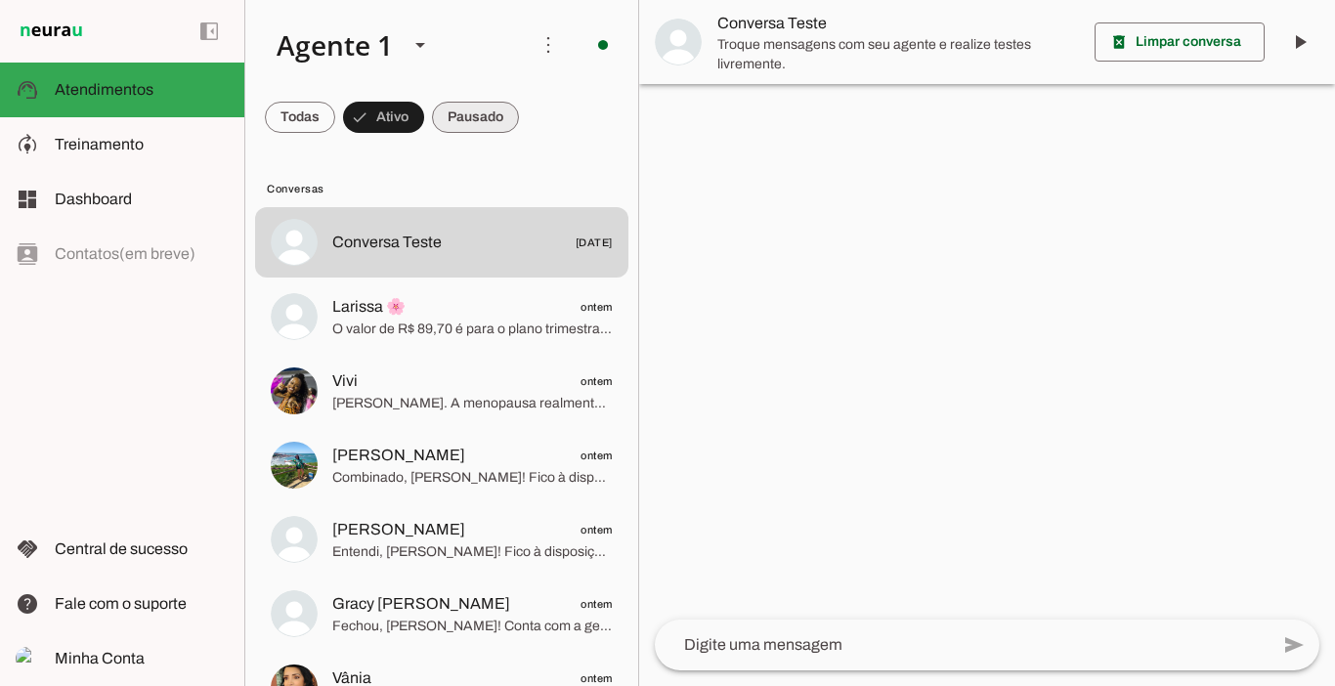
click at [335, 116] on span at bounding box center [300, 117] width 70 height 47
